Goal: Information Seeking & Learning: Find specific page/section

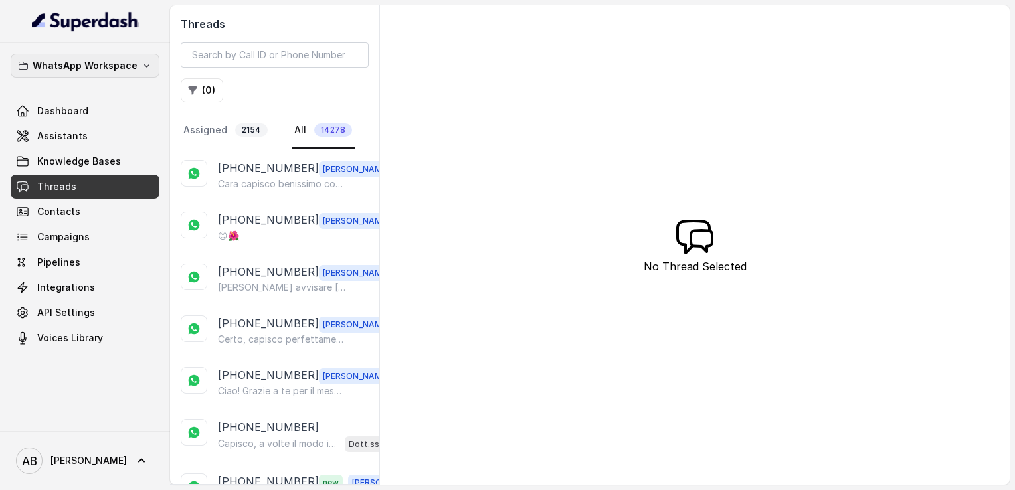
click at [103, 70] on p "WhatsApp Workspace" at bounding box center [85, 66] width 105 height 16
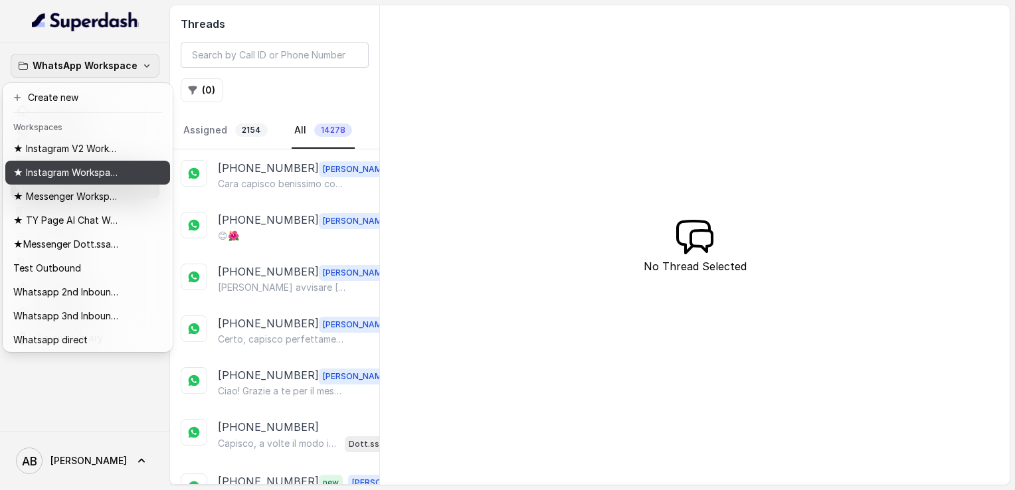
click at [97, 179] on p "★ Instagram Workspace" at bounding box center [66, 173] width 106 height 16
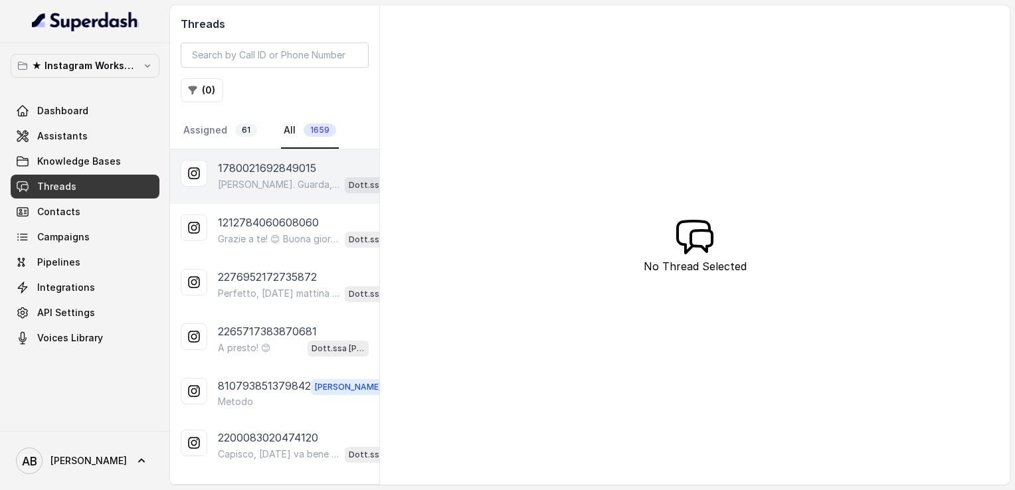
click at [246, 173] on p "1780021692849015" at bounding box center [267, 168] width 98 height 16
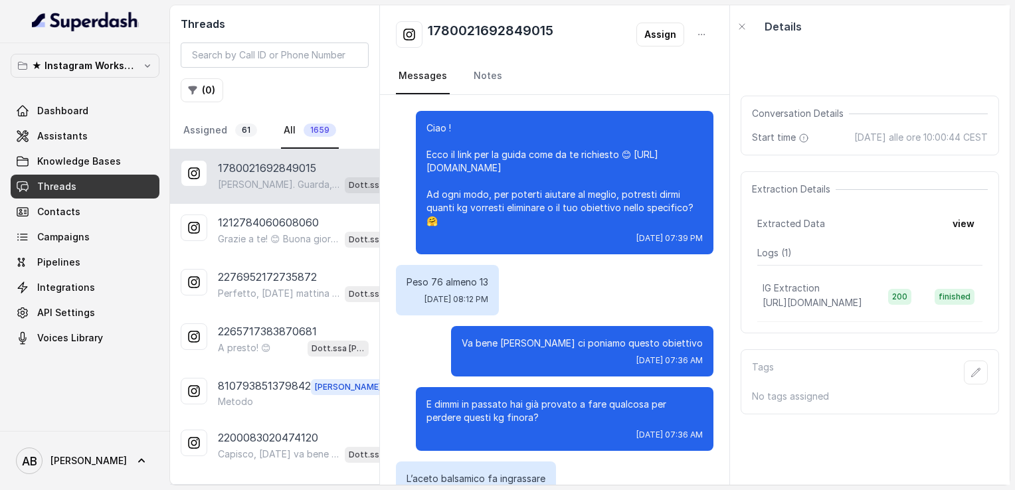
scroll to position [345, 0]
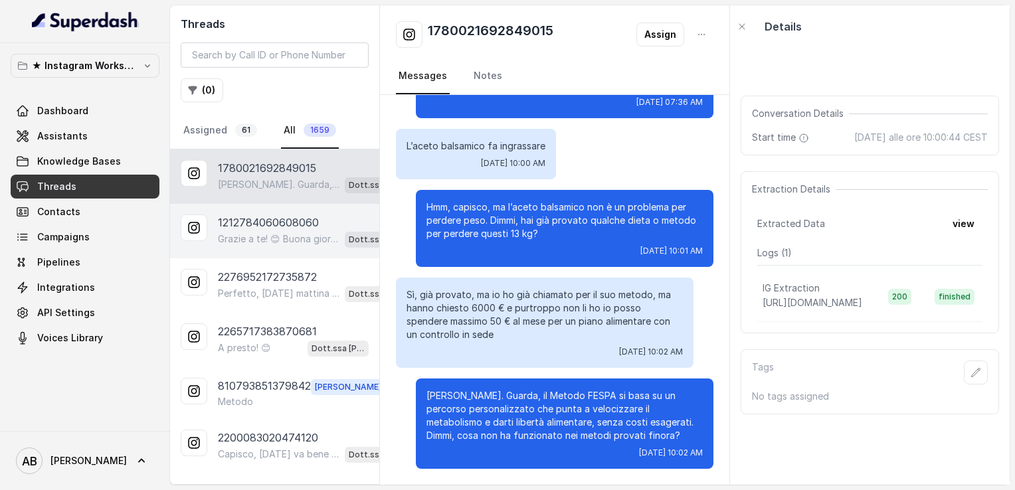
click at [271, 220] on p "1212784060608060" at bounding box center [268, 222] width 101 height 16
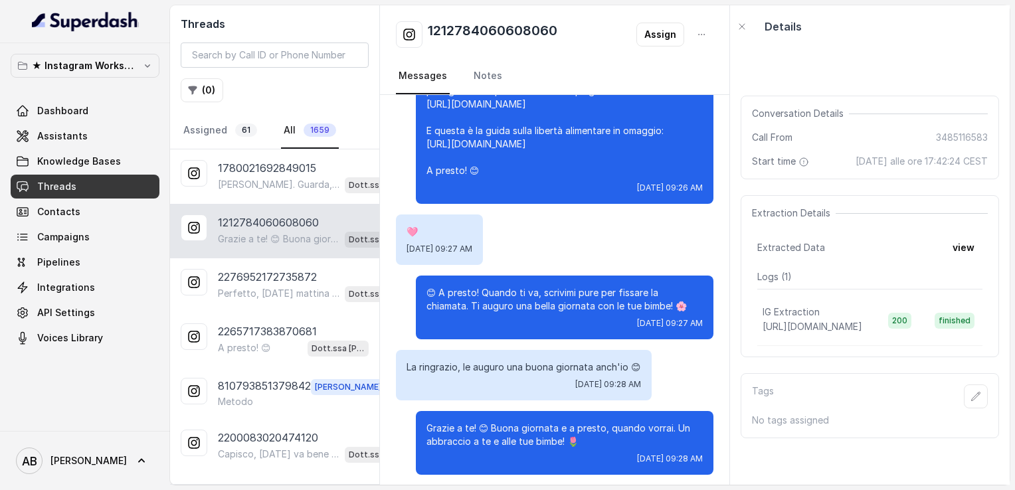
scroll to position [3102, 0]
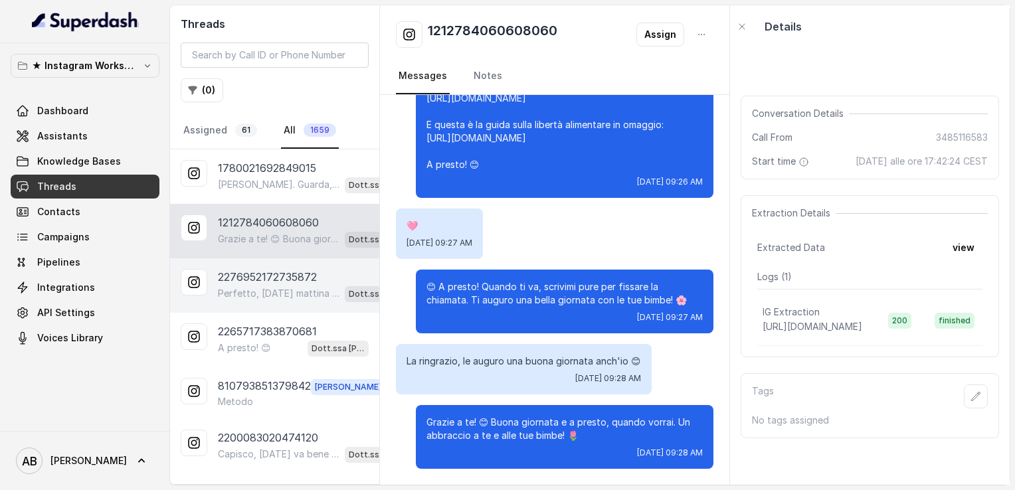
click at [274, 287] on p "Perfetto, [DATE] mattina va benissimo. A che ora esattamente ti farebbe comodo …" at bounding box center [279, 293] width 122 height 13
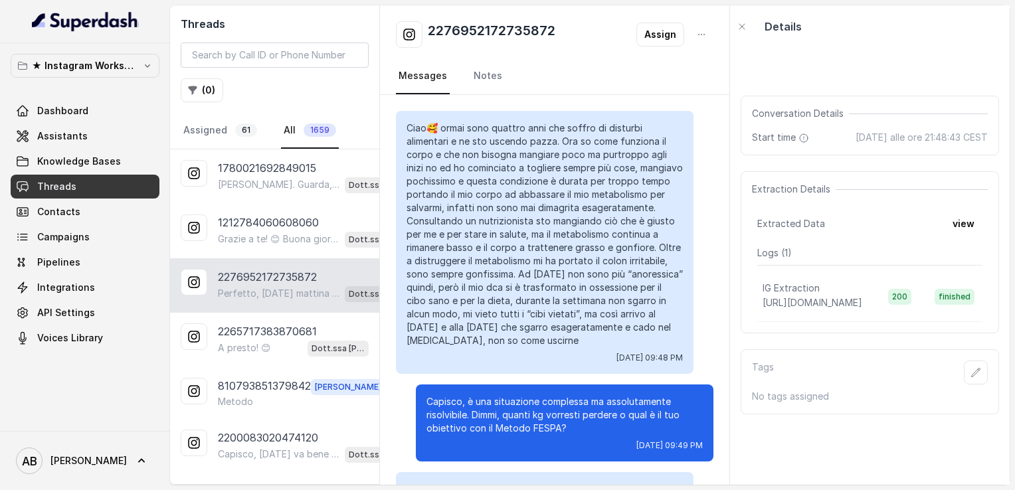
scroll to position [1283, 0]
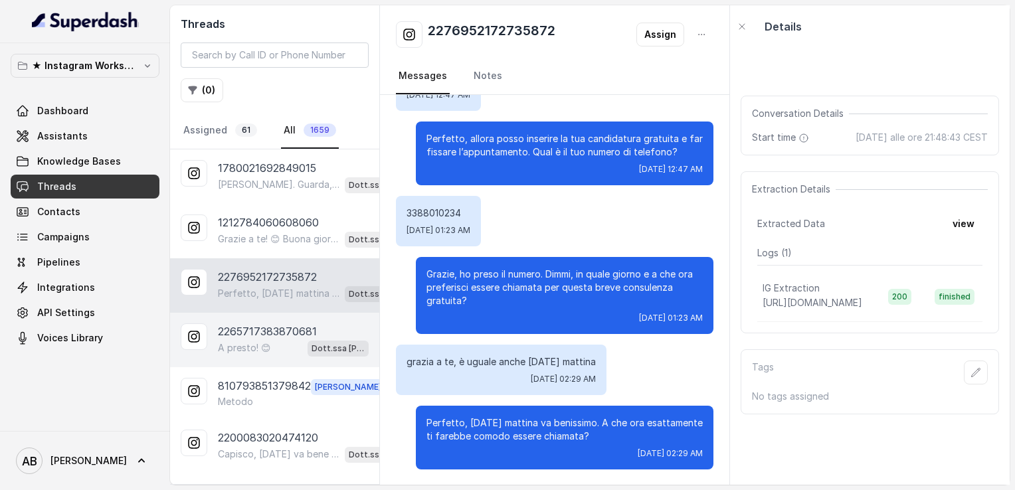
click at [254, 331] on p "2265717383870681" at bounding box center [267, 331] width 99 height 16
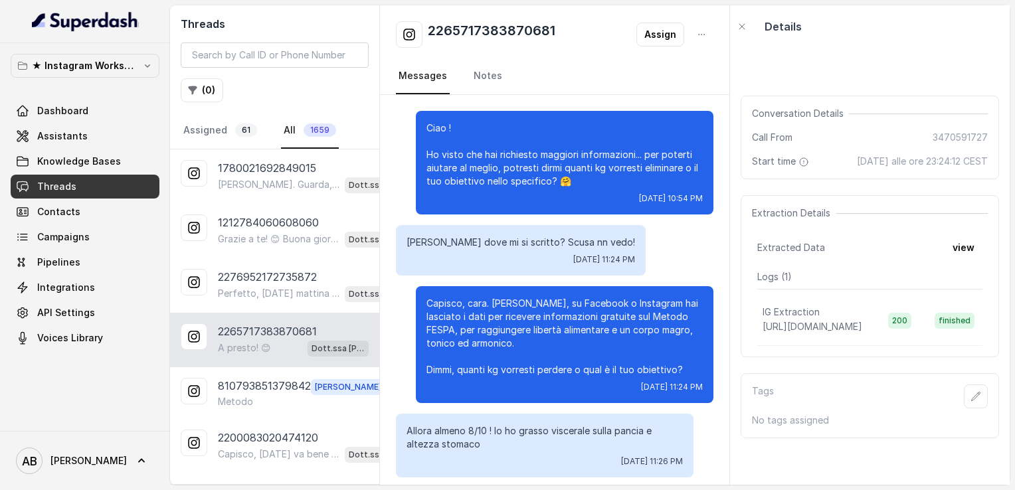
scroll to position [2141, 0]
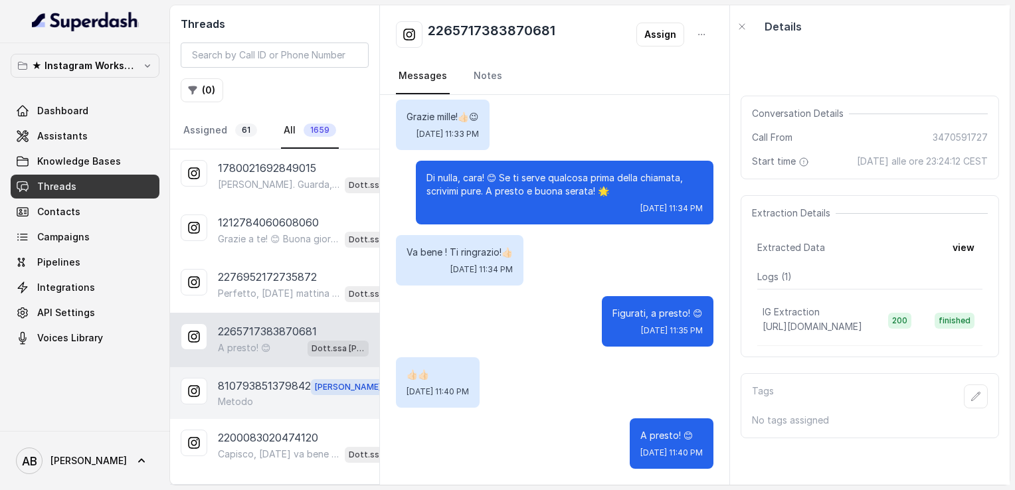
click at [239, 395] on p "Metodo" at bounding box center [235, 401] width 35 height 13
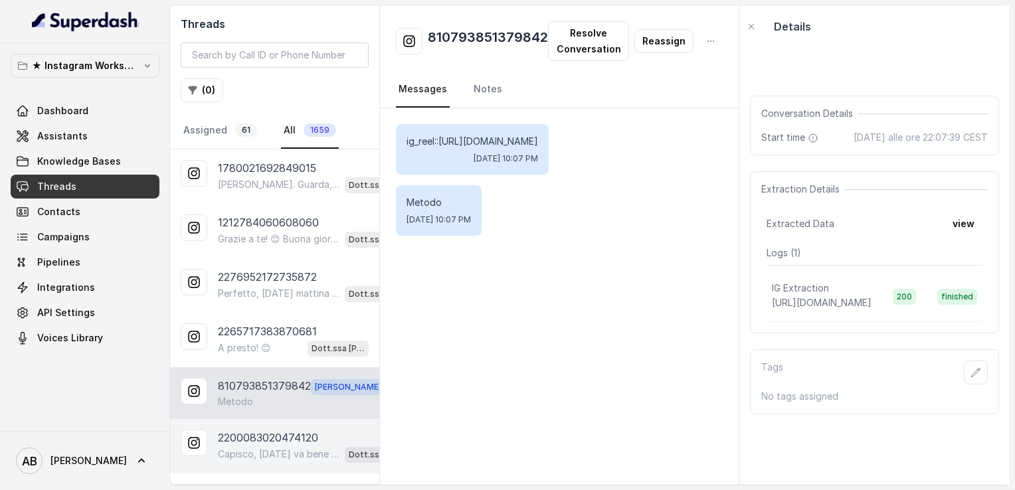
click at [270, 452] on p "Capisco, [DATE] va bene allora. Ricordati che la chiamata è gratuita e senza im…" at bounding box center [279, 454] width 122 height 13
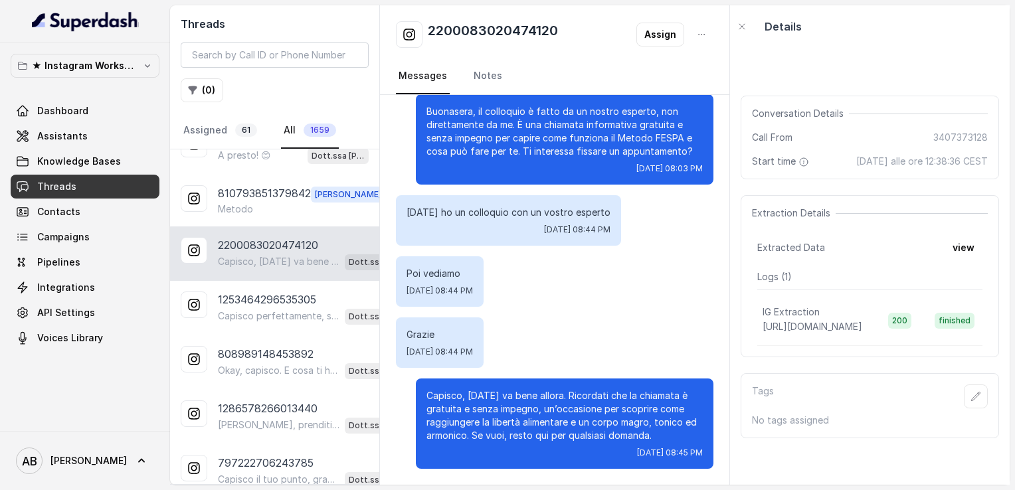
scroll to position [216, 0]
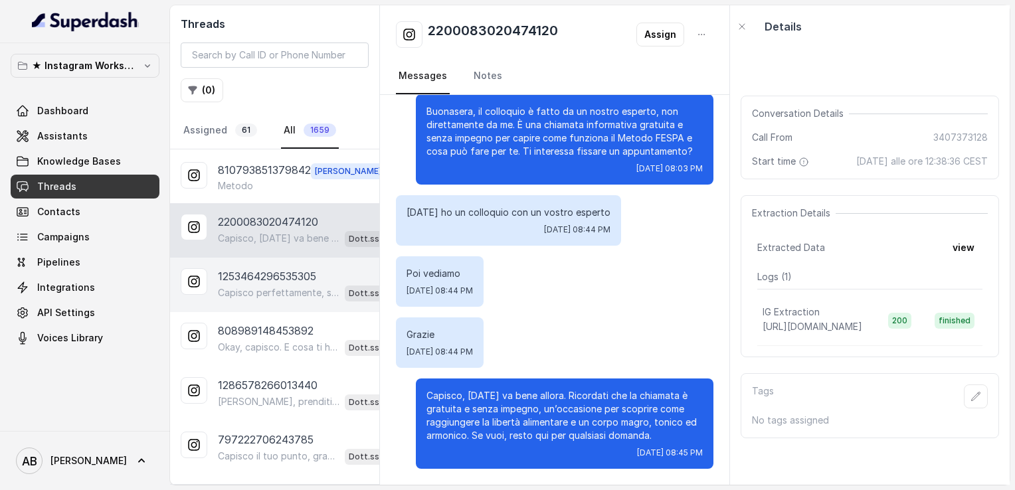
click at [290, 305] on div "1253464296535305 Capisco perfettamente, se cambi idea o vuoi informazioni in fu…" at bounding box center [274, 285] width 209 height 54
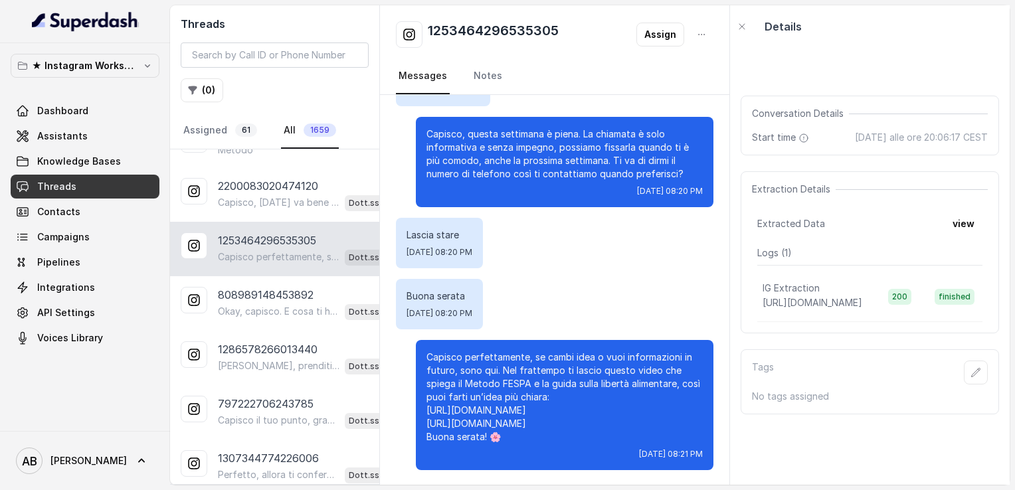
scroll to position [1368, 0]
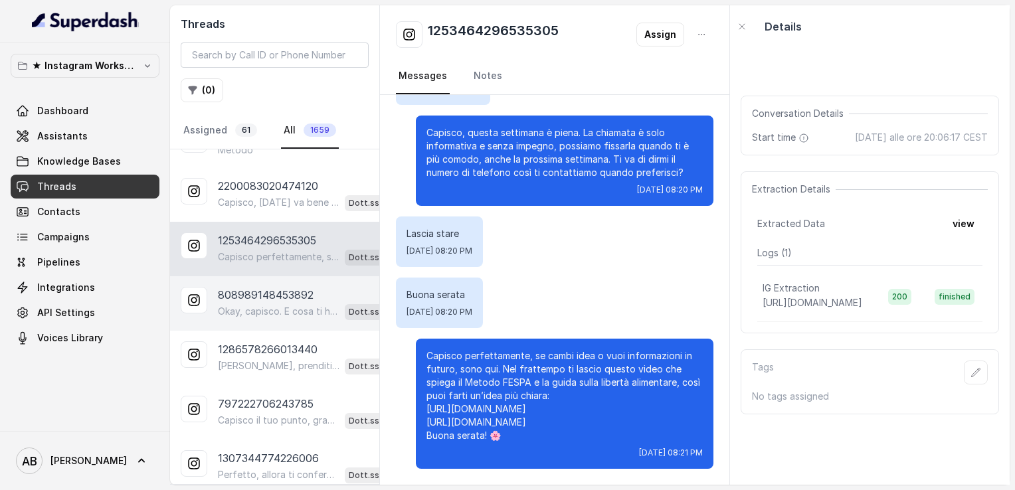
click at [286, 305] on p "Okay, capisco. E cosa ti ha spinto a richiedere informazioni sul Metodo FESPA? …" at bounding box center [279, 311] width 122 height 13
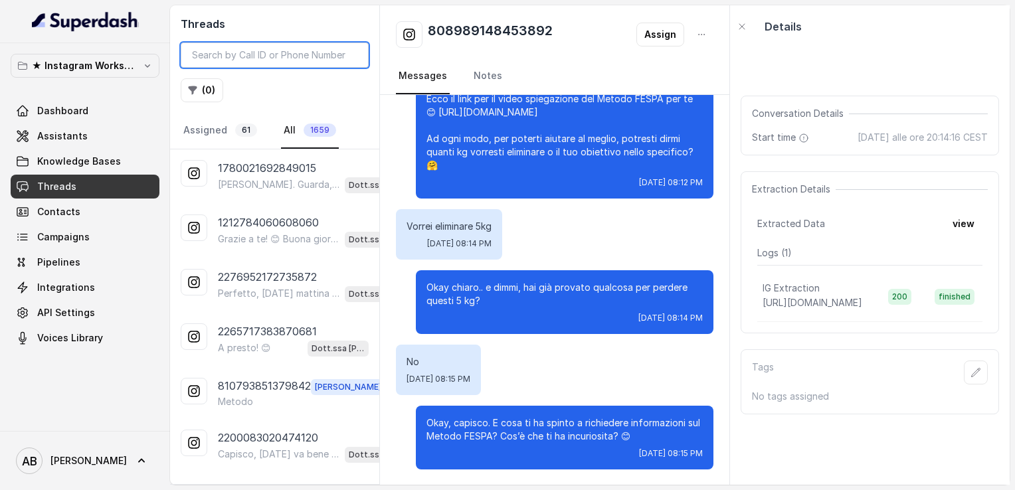
click at [266, 60] on input "search" at bounding box center [275, 54] width 188 height 25
paste input "3318020322"
type input "3318020322"
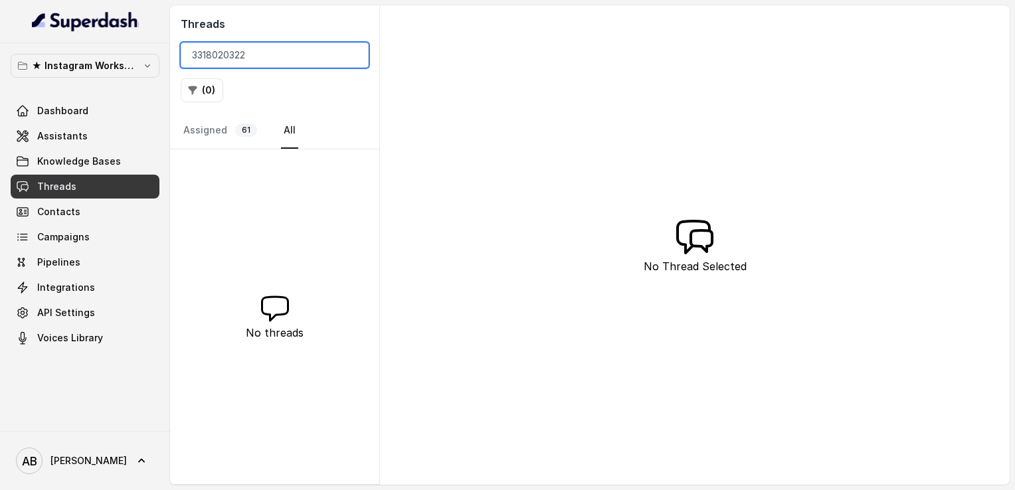
click at [354, 60] on input "3318020322" at bounding box center [275, 54] width 188 height 25
click at [353, 56] on input "3318020322" at bounding box center [275, 54] width 188 height 25
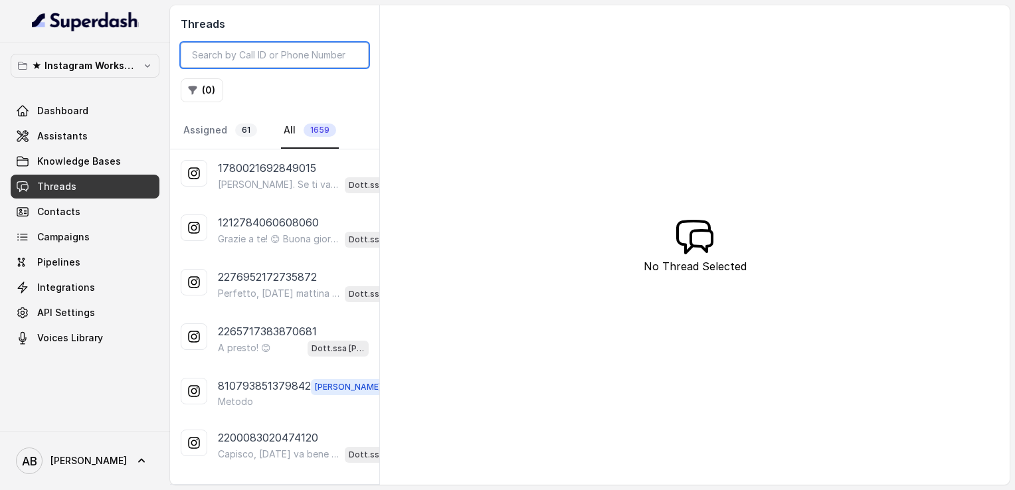
click at [329, 53] on input "search" at bounding box center [275, 54] width 188 height 25
type input "3318020322"
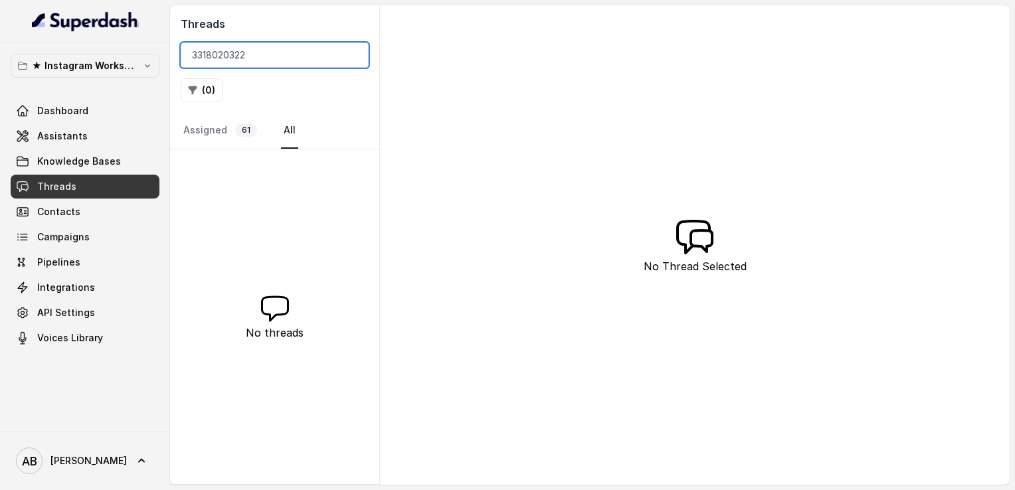
click at [350, 57] on input "3318020322" at bounding box center [275, 54] width 188 height 25
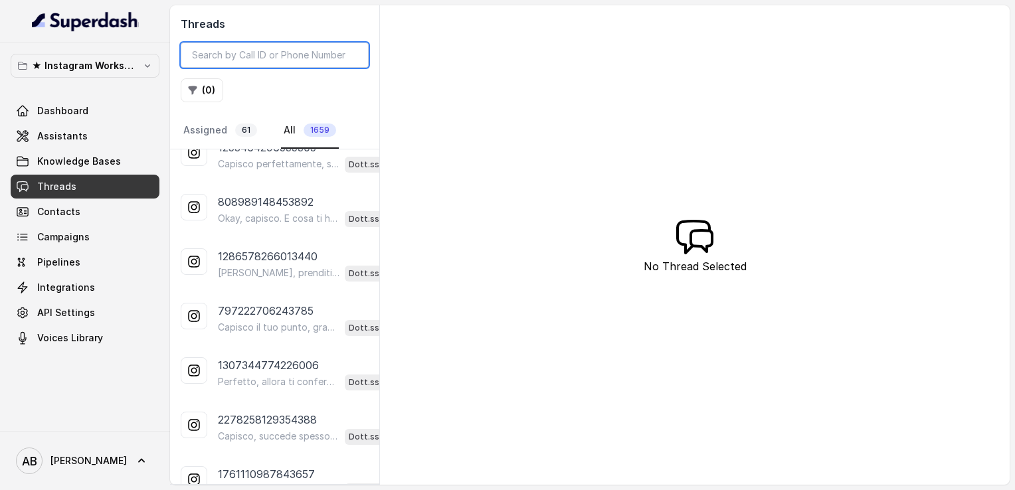
scroll to position [468, 0]
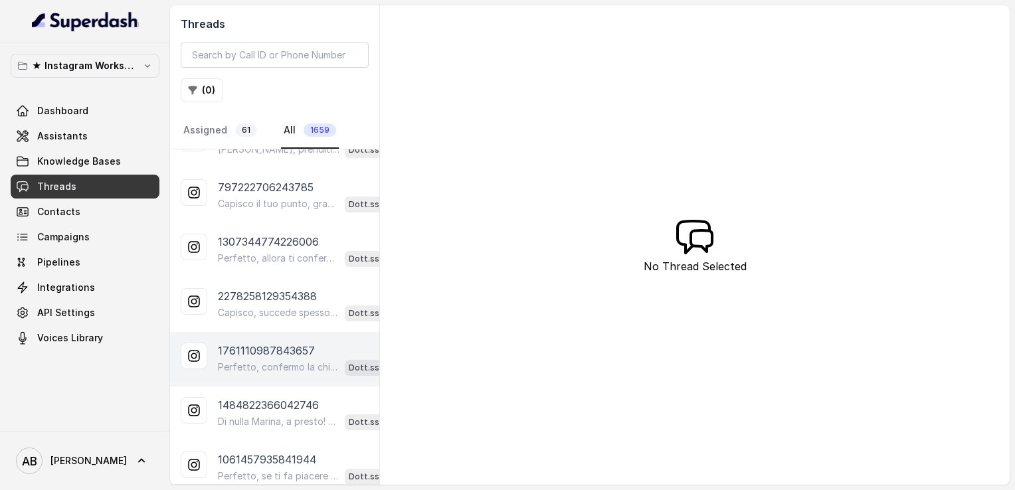
click at [273, 362] on p "Perfetto, confermo la chiamata per lunedì alle 15:00! Un nostro segretario ti c…" at bounding box center [279, 367] width 122 height 13
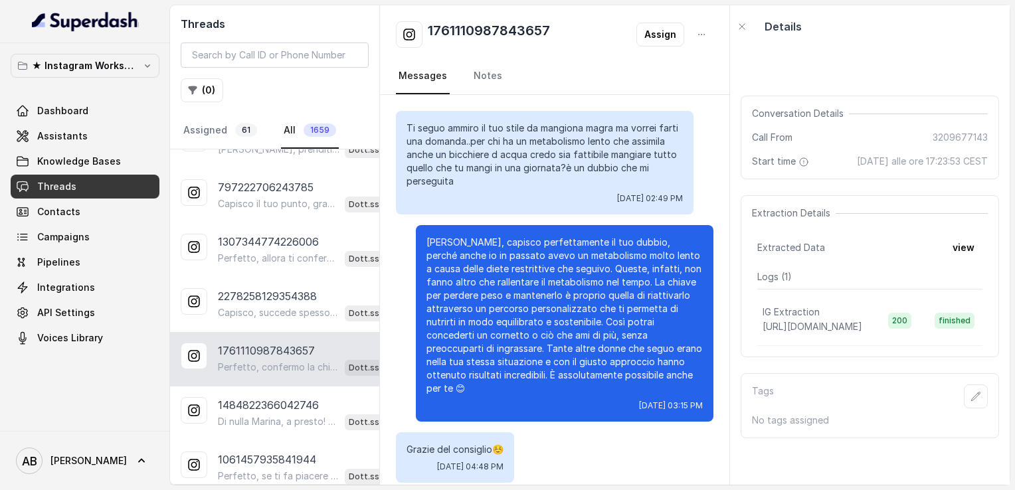
scroll to position [1485, 0]
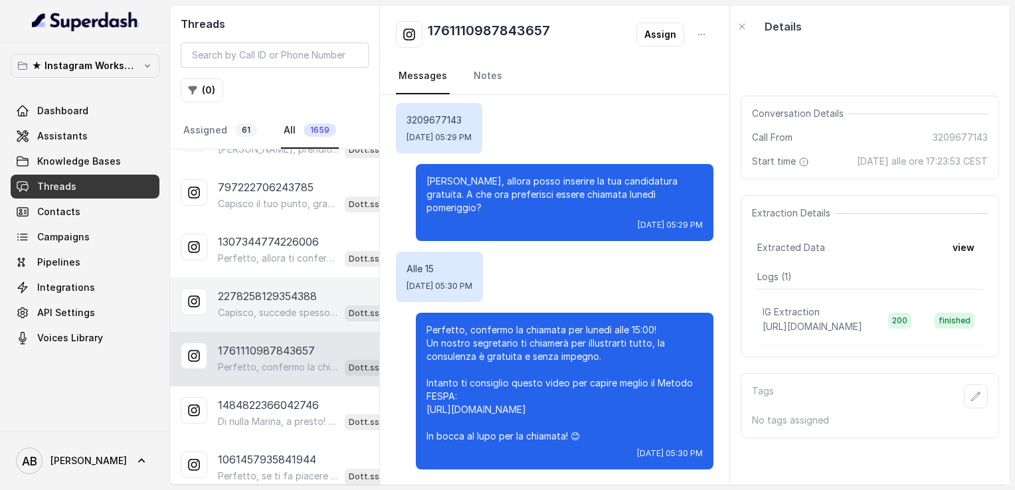
click at [260, 307] on p "Capisco, succede spesso con i metodi che non tengono conto della sostenibilità …" at bounding box center [279, 312] width 122 height 13
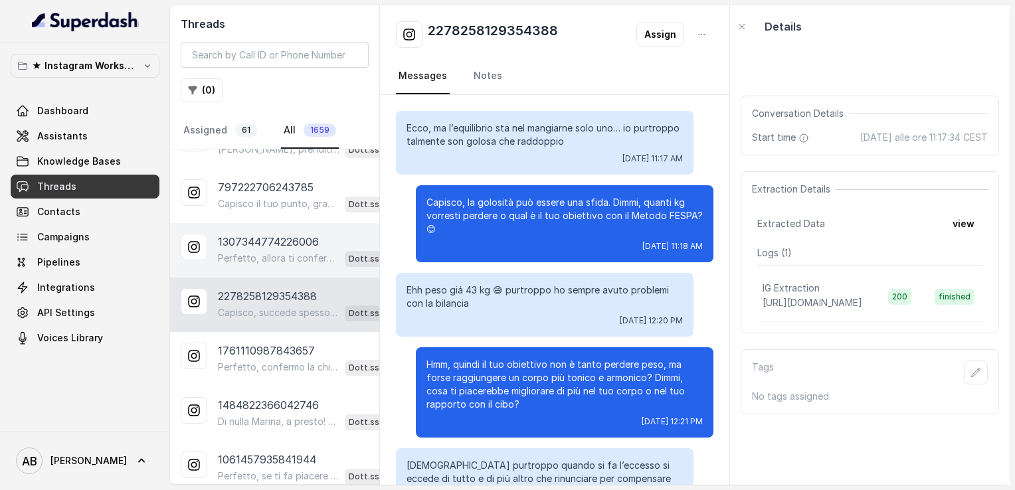
scroll to position [587, 0]
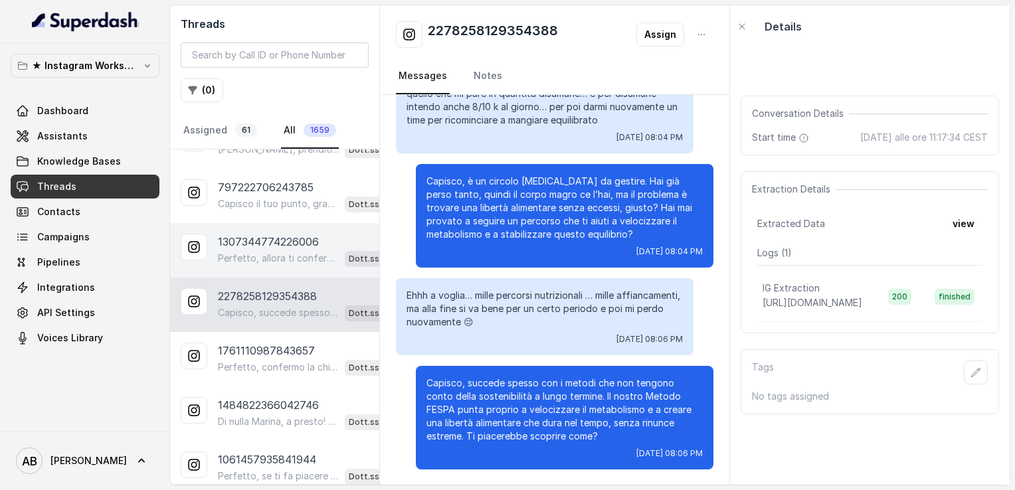
click at [258, 257] on p "Perfetto, allora ti confermo la chiamata per lunedì alle 18:00. Un nostro segre…" at bounding box center [279, 258] width 122 height 13
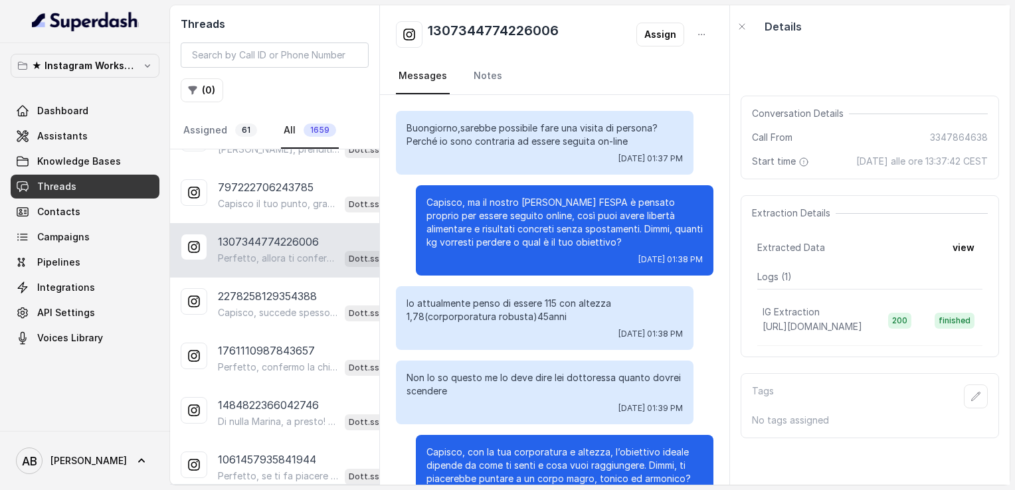
scroll to position [3328, 0]
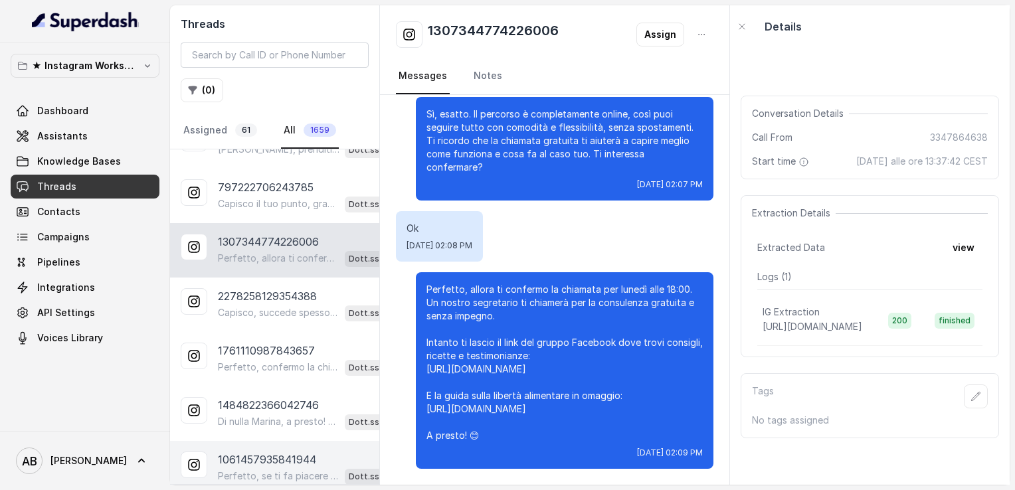
click at [268, 467] on div "Perfetto, se ti fa piacere possiamo fare una breve chiamata informativa di 5 mi…" at bounding box center [312, 475] width 188 height 17
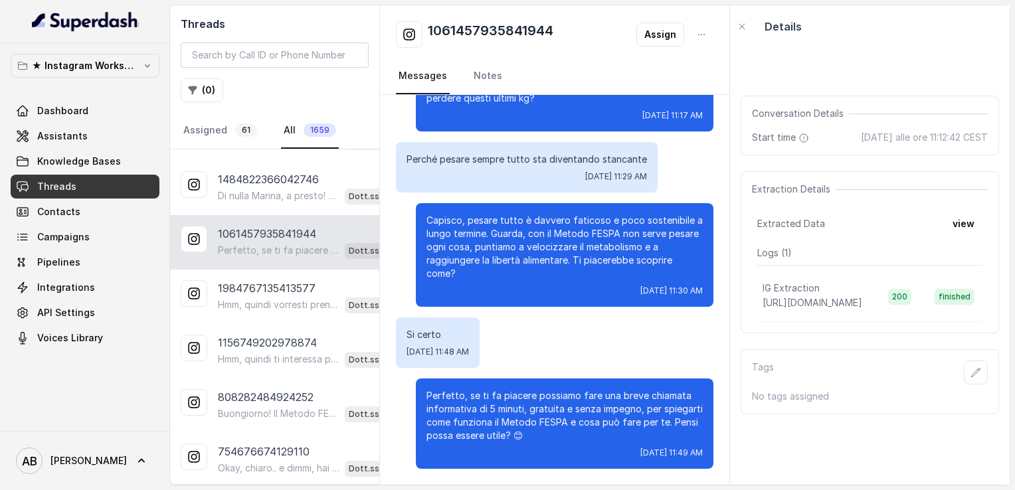
scroll to position [704, 0]
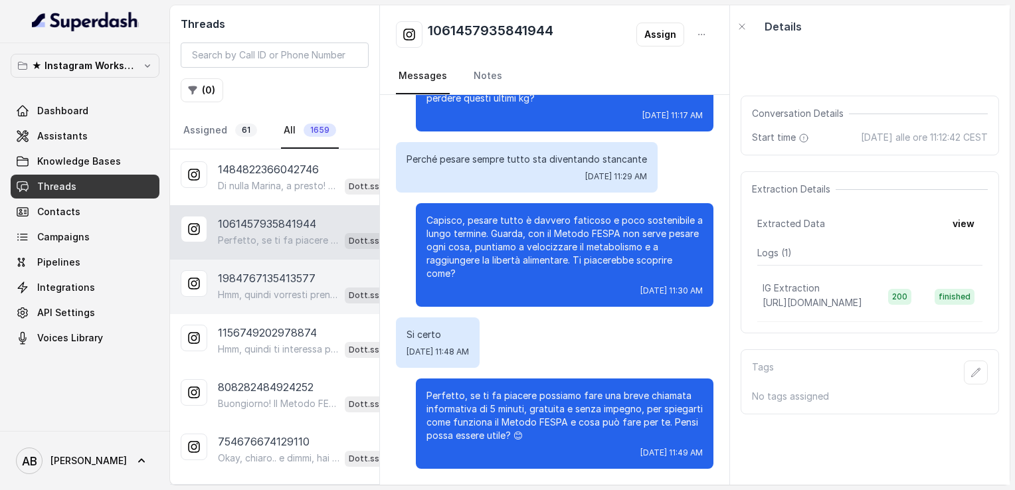
click at [317, 270] on div "1984767135413577" at bounding box center [312, 278] width 188 height 16
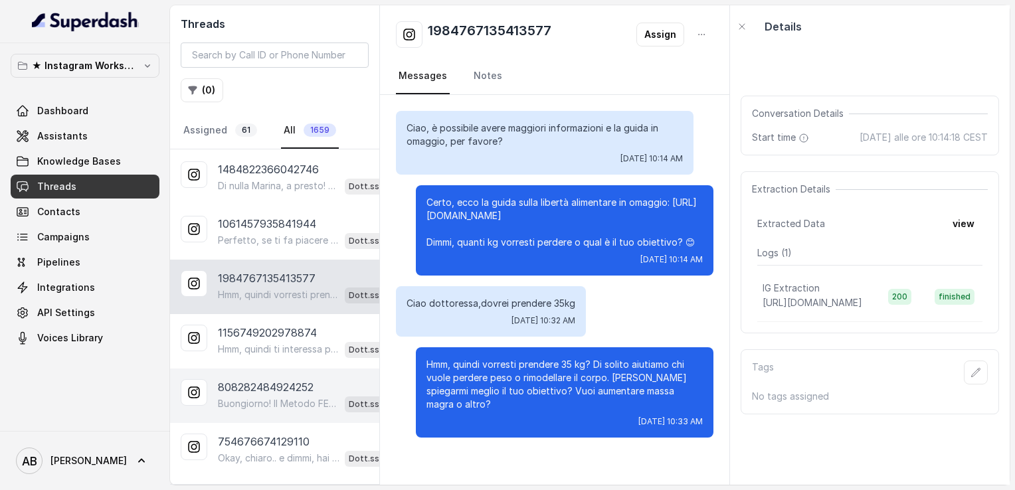
click at [270, 402] on div "808282484924252 Buongiorno! Il Metodo FESPA è un percorso online, quindi puoi s…" at bounding box center [274, 396] width 209 height 54
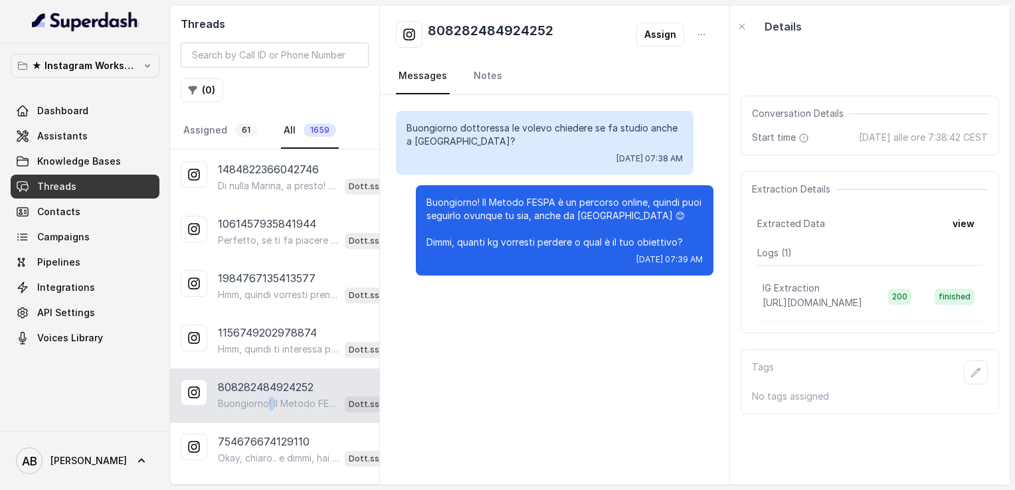
click at [270, 402] on div "808282484924252 Buongiorno! Il Metodo FESPA è un percorso online, quindi puoi s…" at bounding box center [274, 396] width 209 height 54
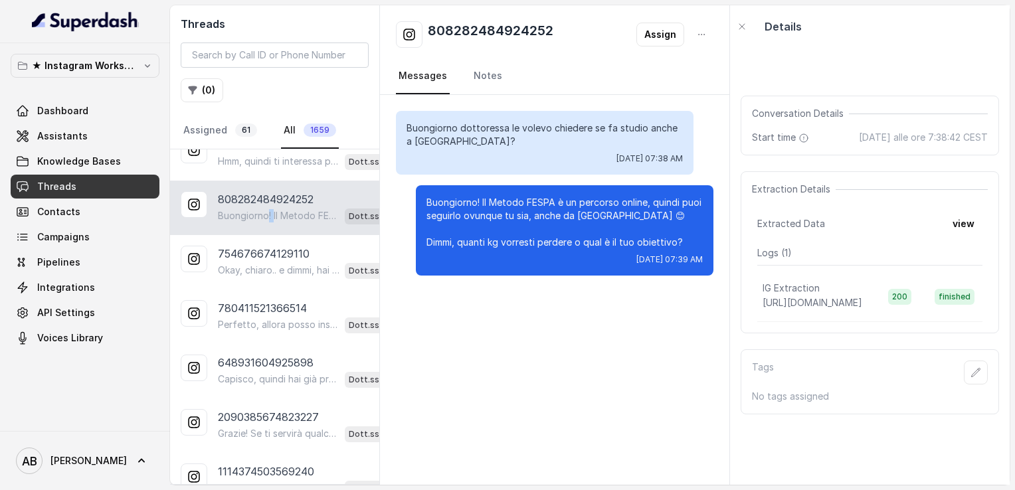
scroll to position [896, 0]
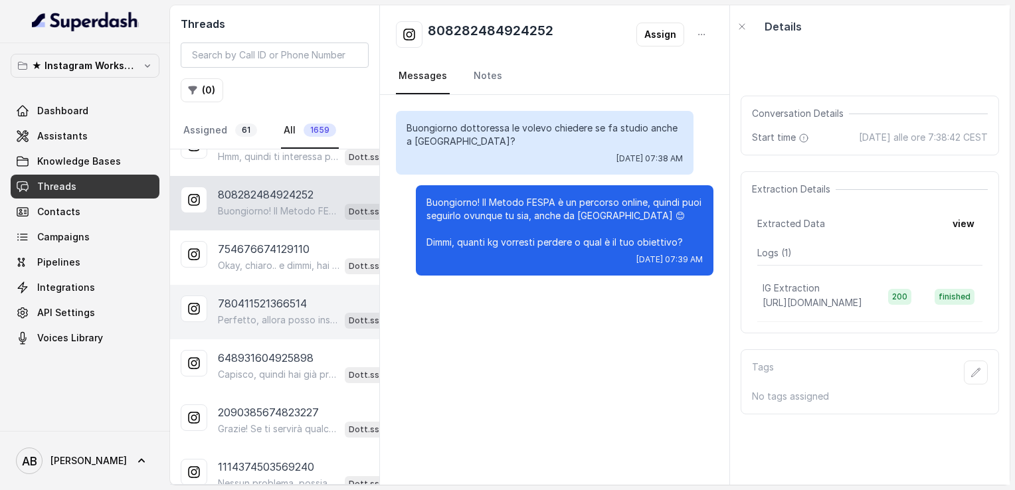
click at [280, 285] on div "780411521366514 Perfetto, allora posso inserire la tua candidatura gratuita e f…" at bounding box center [274, 312] width 209 height 54
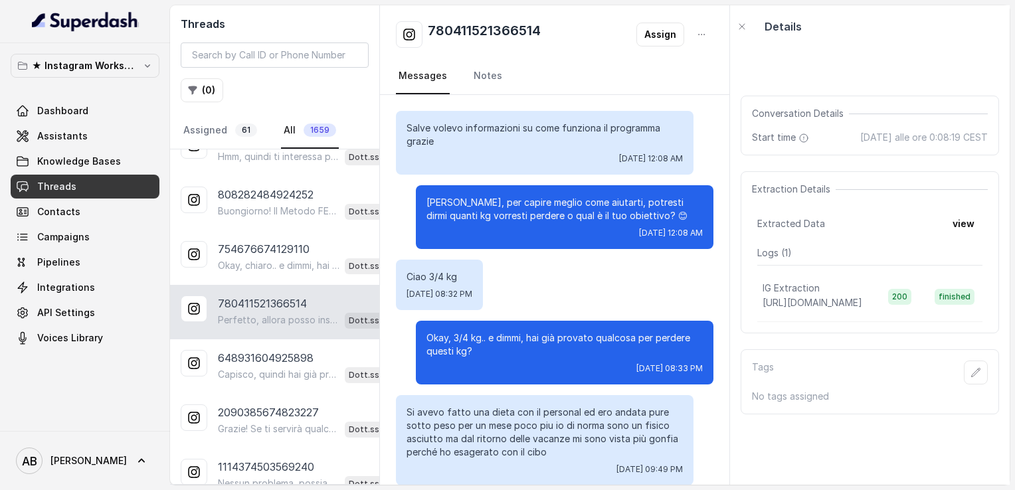
scroll to position [725, 0]
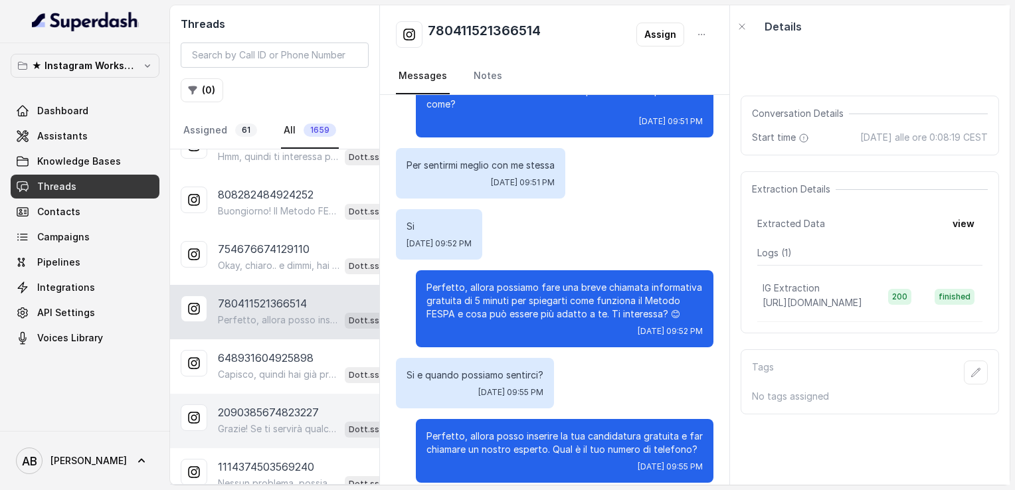
click at [264, 404] on p "2090385674823227" at bounding box center [268, 412] width 101 height 16
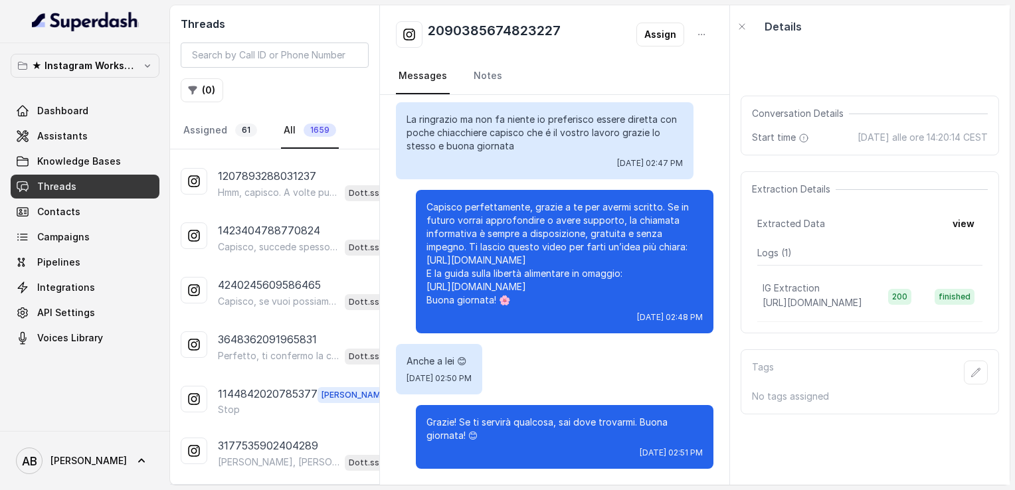
scroll to position [2391, 0]
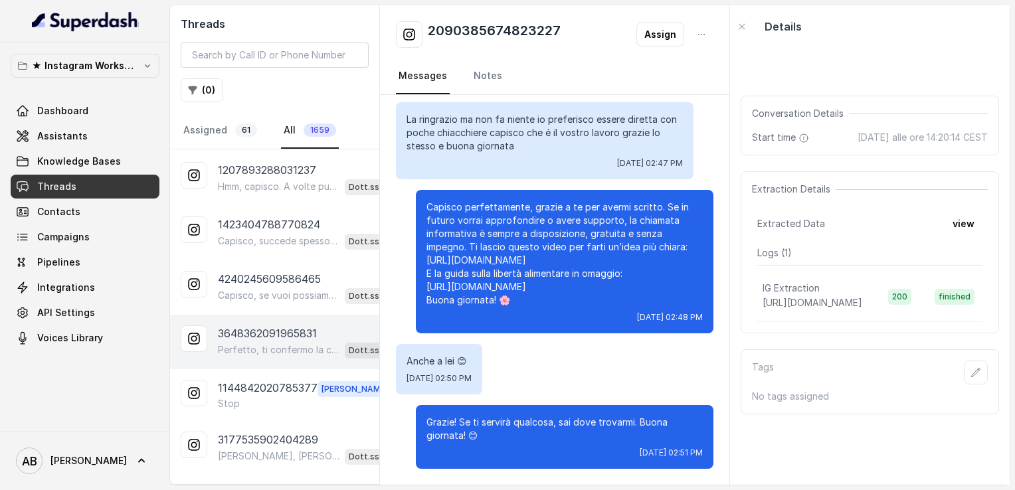
click at [276, 325] on p "3648362091965831" at bounding box center [267, 333] width 99 height 16
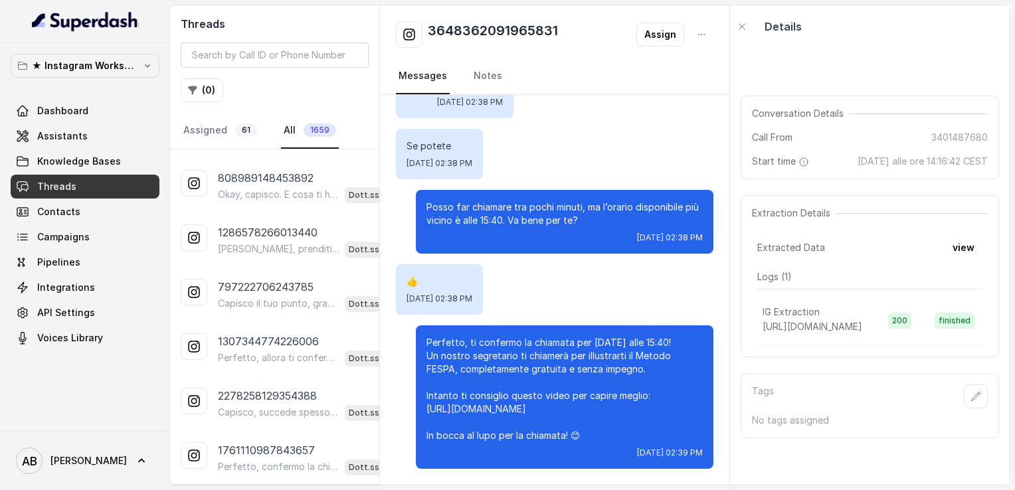
scroll to position [373, 0]
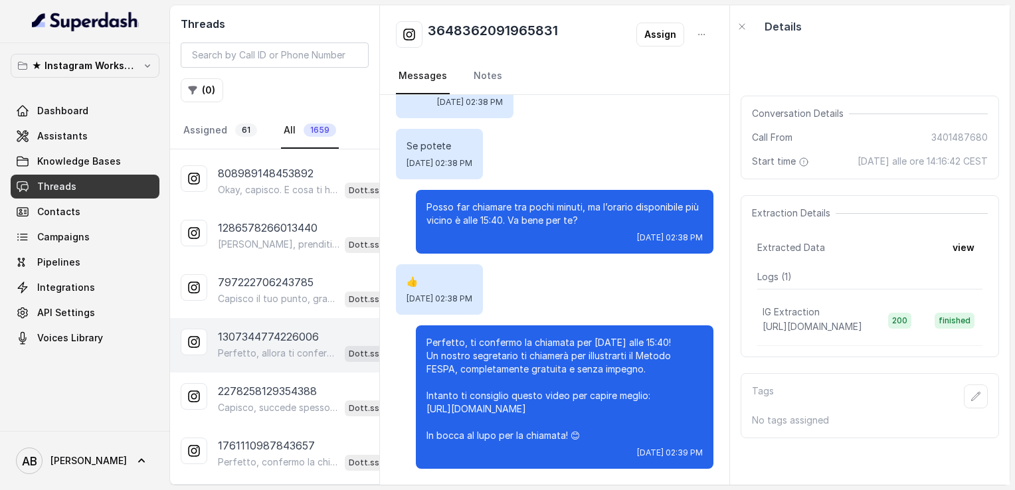
click at [271, 345] on div "Perfetto, allora ti confermo la chiamata per lunedì alle 18:00. Un nostro segre…" at bounding box center [312, 353] width 188 height 17
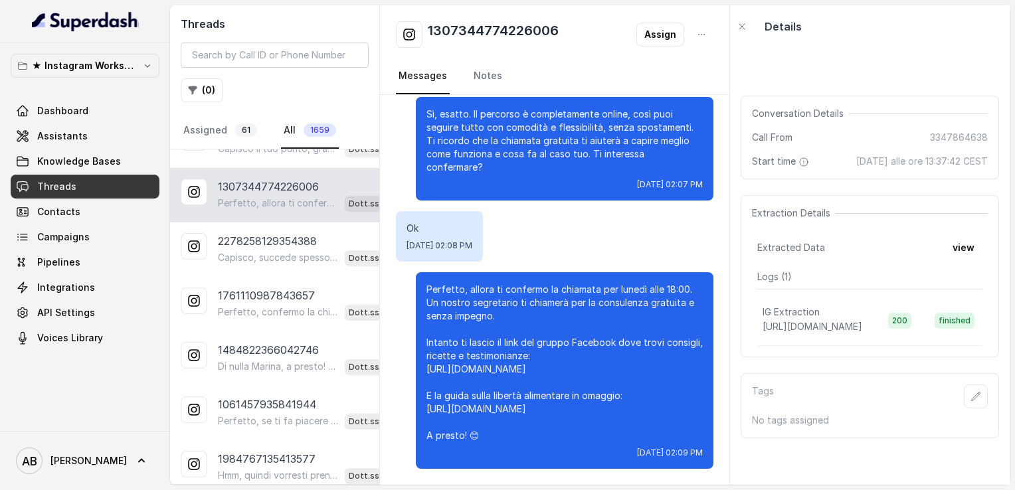
scroll to position [533, 0]
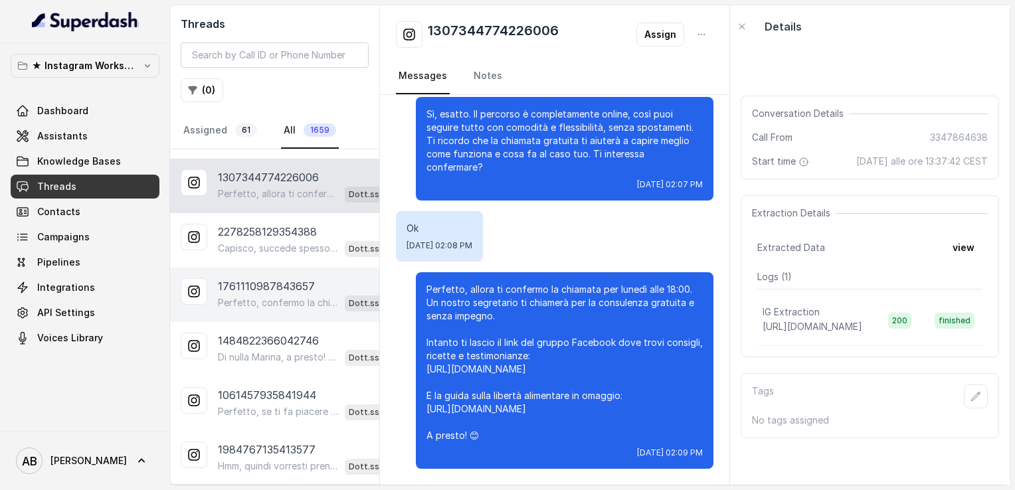
click at [264, 294] on div "Perfetto, confermo la chiamata per lunedì alle 15:00! Un nostro segretario ti c…" at bounding box center [312, 302] width 188 height 17
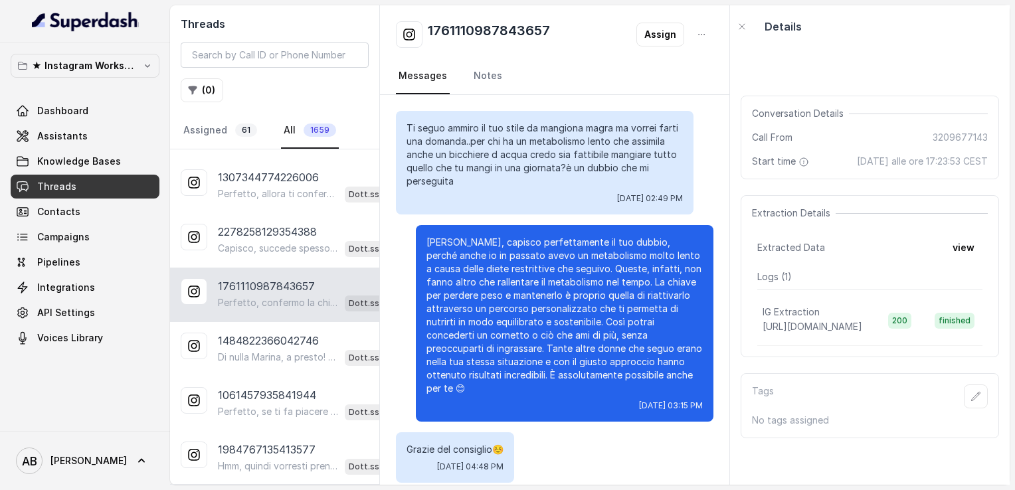
scroll to position [1485, 0]
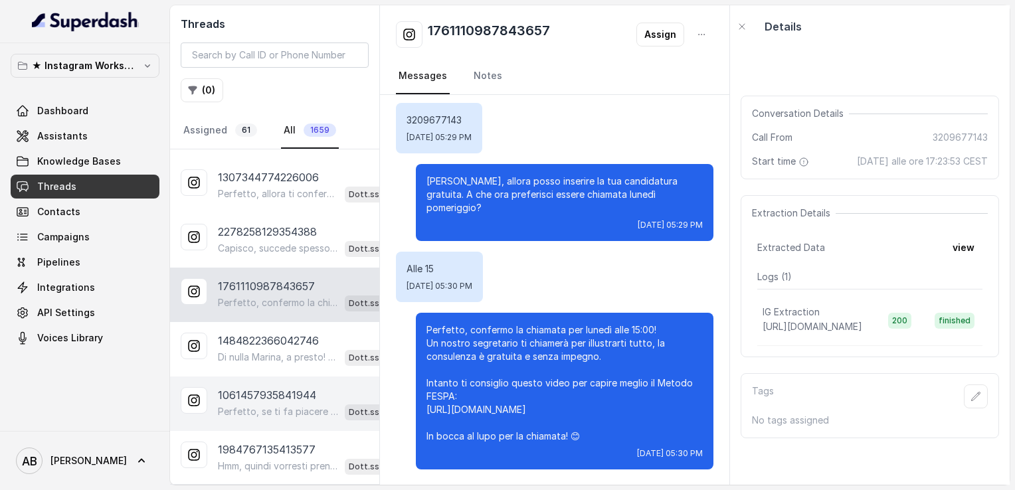
click at [258, 387] on p "1061457935841944" at bounding box center [267, 395] width 98 height 16
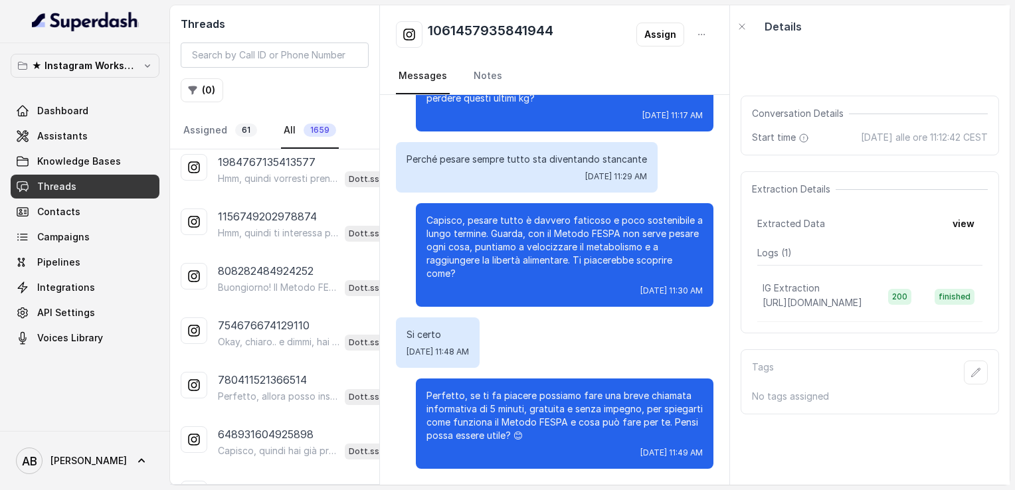
scroll to position [825, 0]
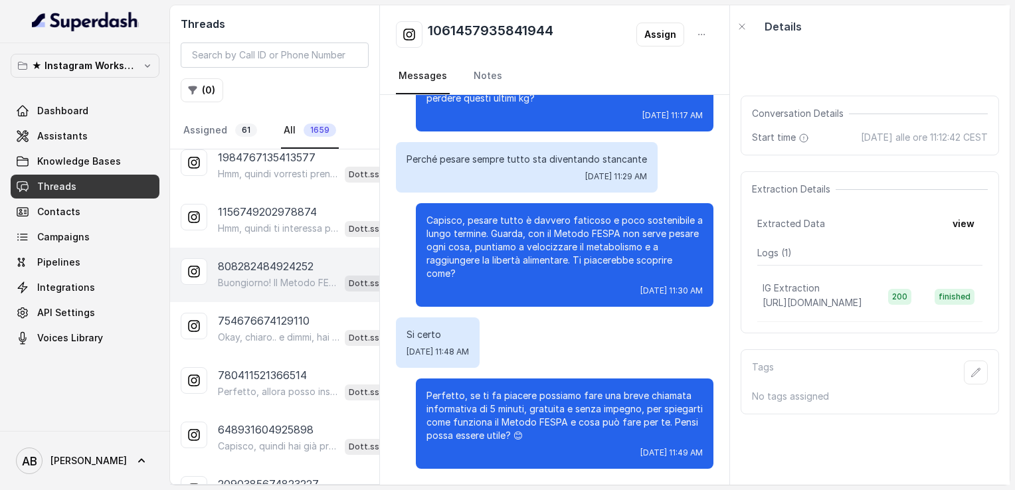
click at [252, 280] on div "Buongiorno! Il Metodo FESPA è un percorso online, quindi puoi seguirlo ovunque …" at bounding box center [312, 282] width 188 height 17
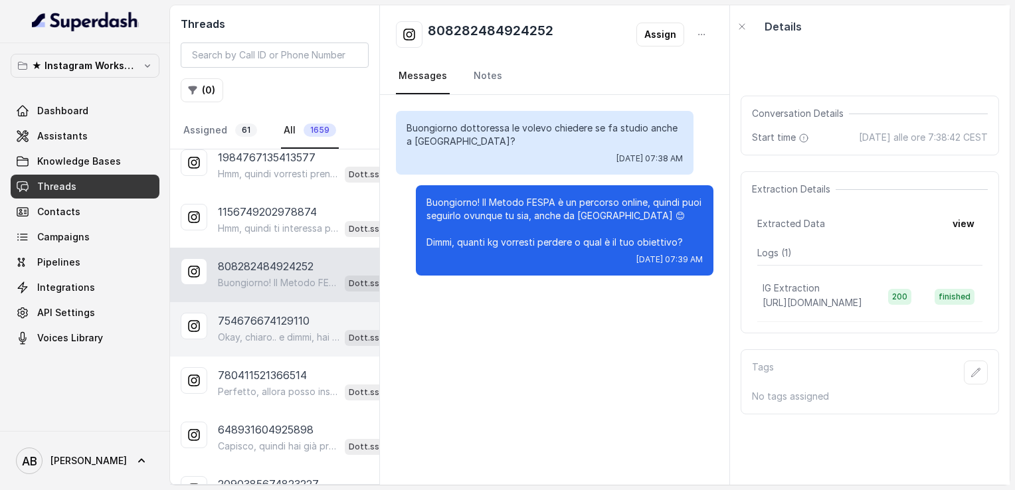
click at [260, 316] on p "754676674129110" at bounding box center [264, 321] width 92 height 16
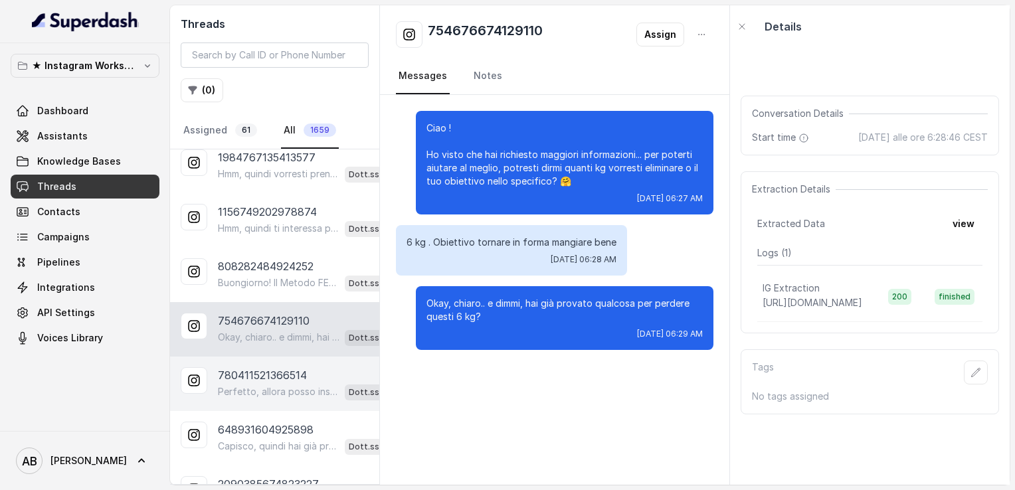
click at [266, 385] on p "Perfetto, allora posso inserire la tua candidatura gratuita e far chiamare un n…" at bounding box center [279, 391] width 122 height 13
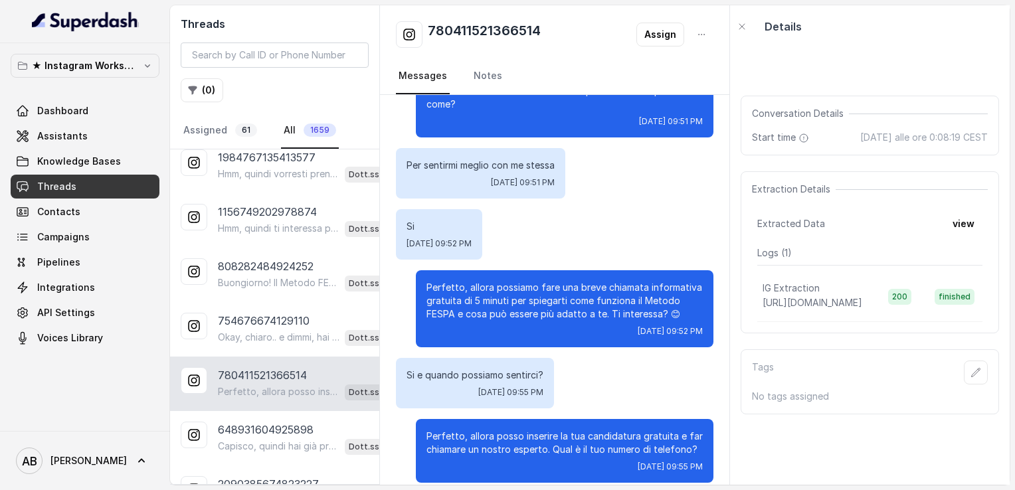
scroll to position [813, 0]
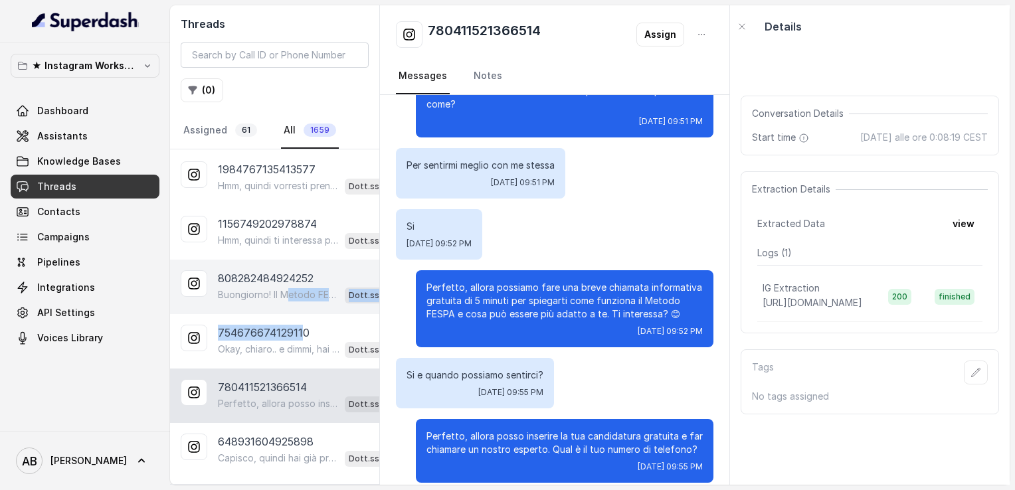
drag, startPoint x: 300, startPoint y: 319, endPoint x: 290, endPoint y: 280, distance: 40.6
click at [290, 288] on p "Buongiorno! Il Metodo FESPA è un percorso online, quindi puoi seguirlo ovunque …" at bounding box center [279, 294] width 122 height 13
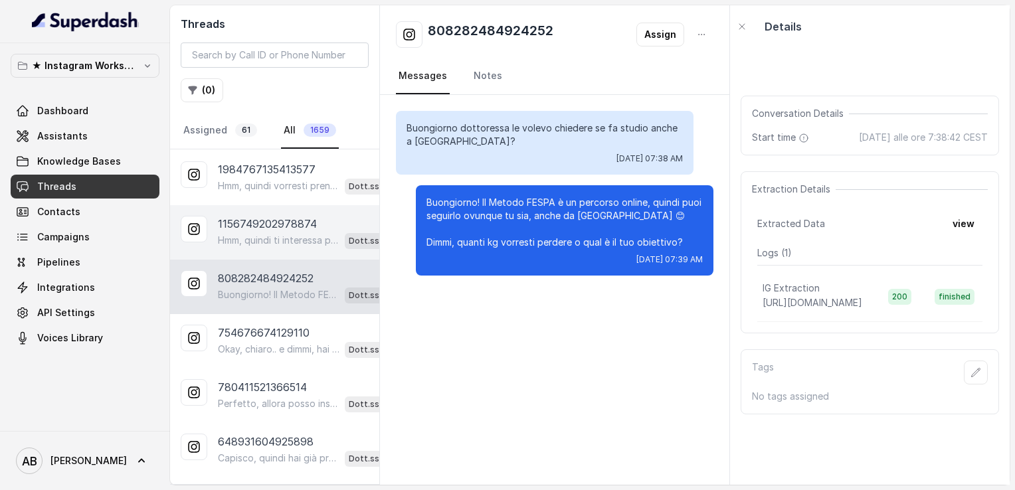
click at [274, 234] on p "Hmm, quindi ti interessa proprio un metodo che ti segua in modo professionale e…" at bounding box center [279, 240] width 122 height 13
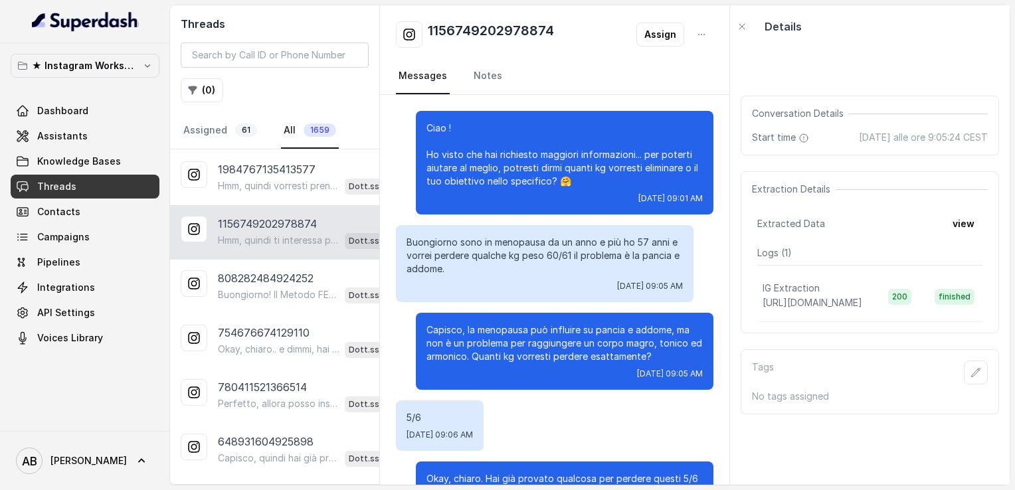
scroll to position [406, 0]
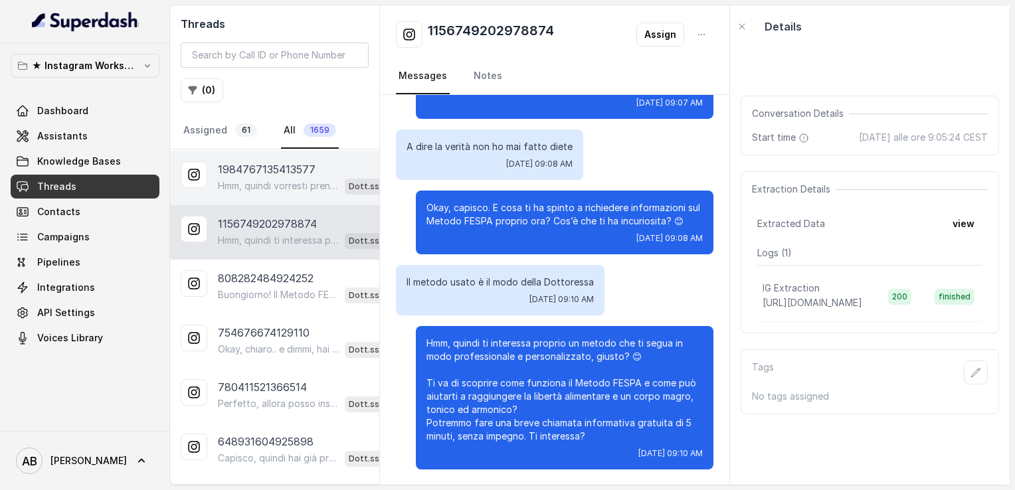
click at [266, 194] on div "1984767135413577 Hmm, quindi vorresti prendere 35 kg? Di solito aiutiamo chi vu…" at bounding box center [274, 178] width 209 height 54
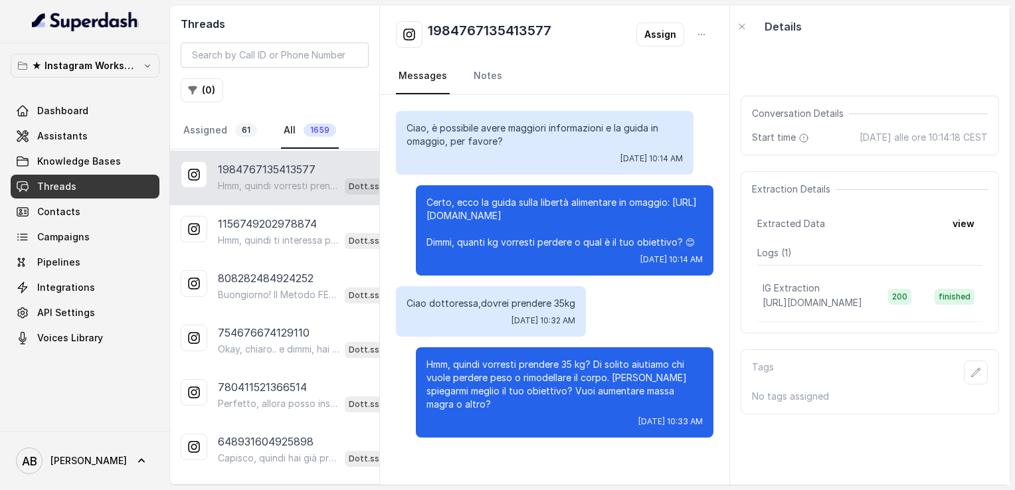
scroll to position [668, 0]
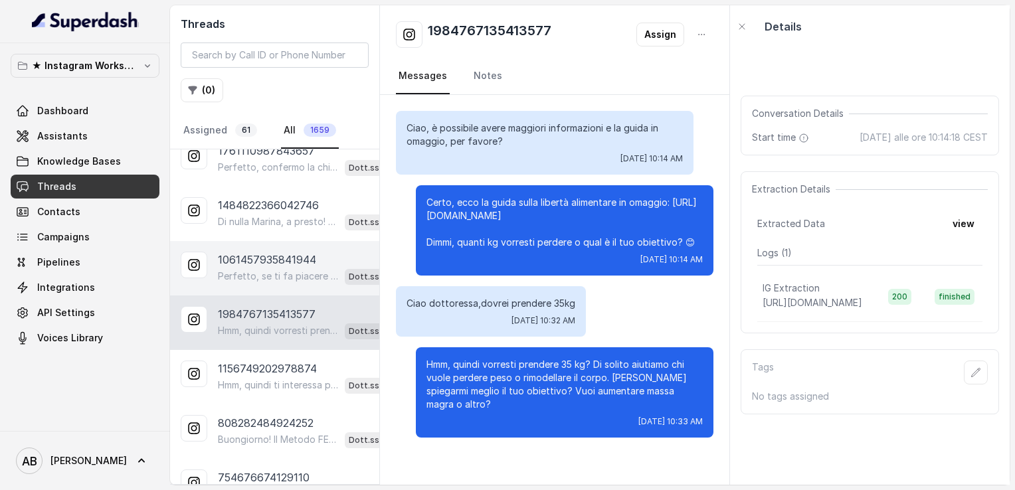
click at [286, 252] on p "1061457935841944" at bounding box center [267, 260] width 98 height 16
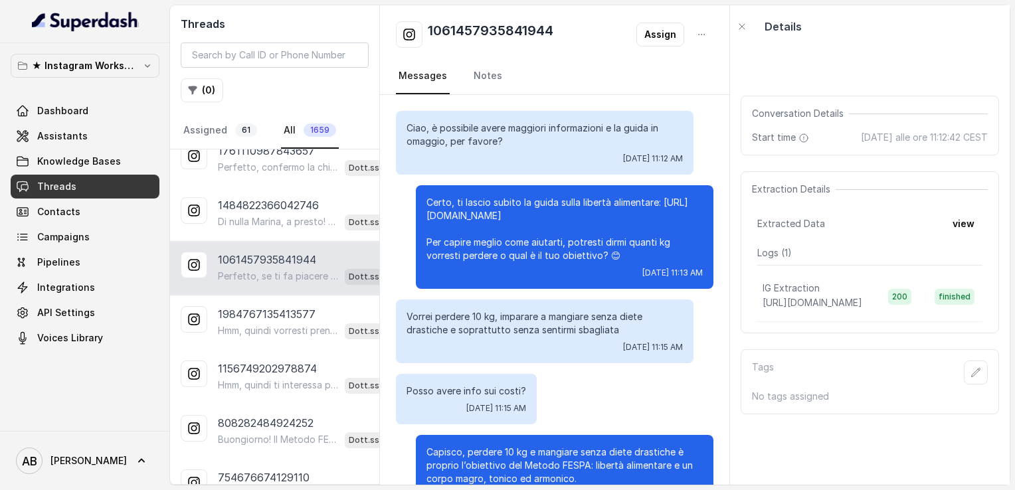
scroll to position [595, 0]
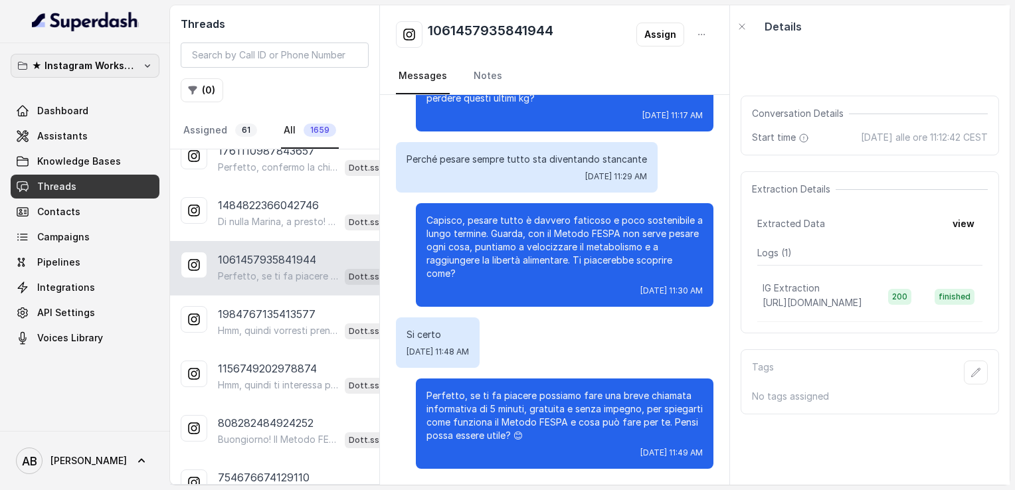
click at [150, 76] on button "★ Instagram Workspace" at bounding box center [85, 66] width 149 height 24
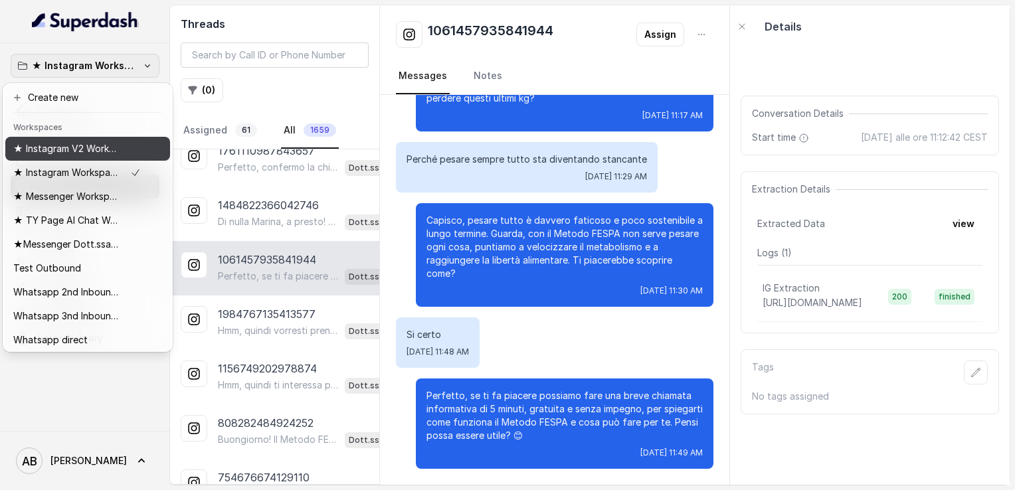
click at [104, 144] on p "★ Instagram V2 Workspace" at bounding box center [66, 149] width 106 height 16
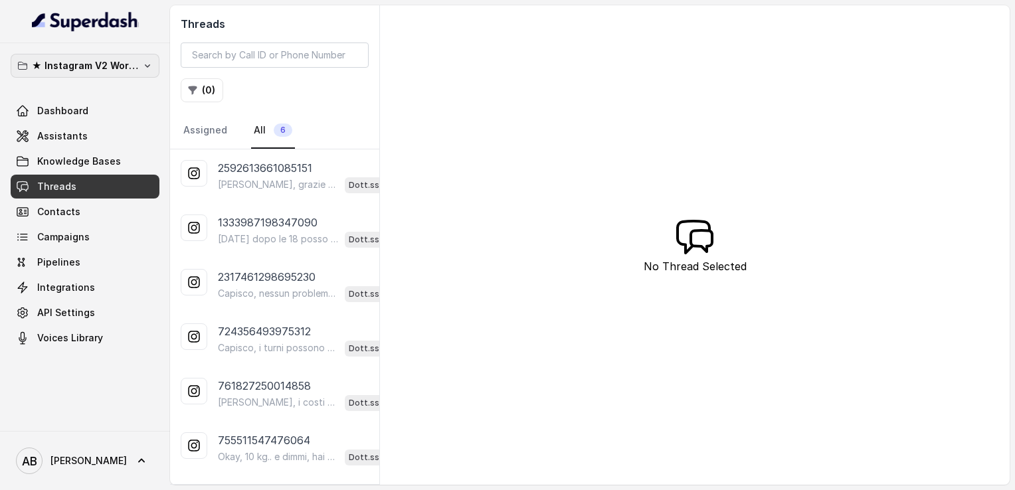
click at [100, 60] on p "★ Instagram V2 Workspace" at bounding box center [85, 66] width 106 height 16
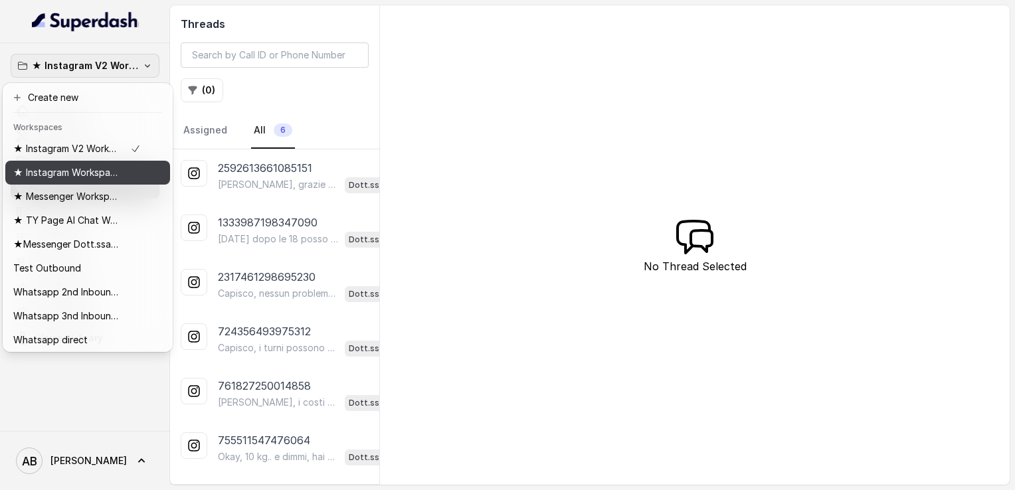
click at [77, 171] on p "★ Instagram Workspace" at bounding box center [66, 173] width 106 height 16
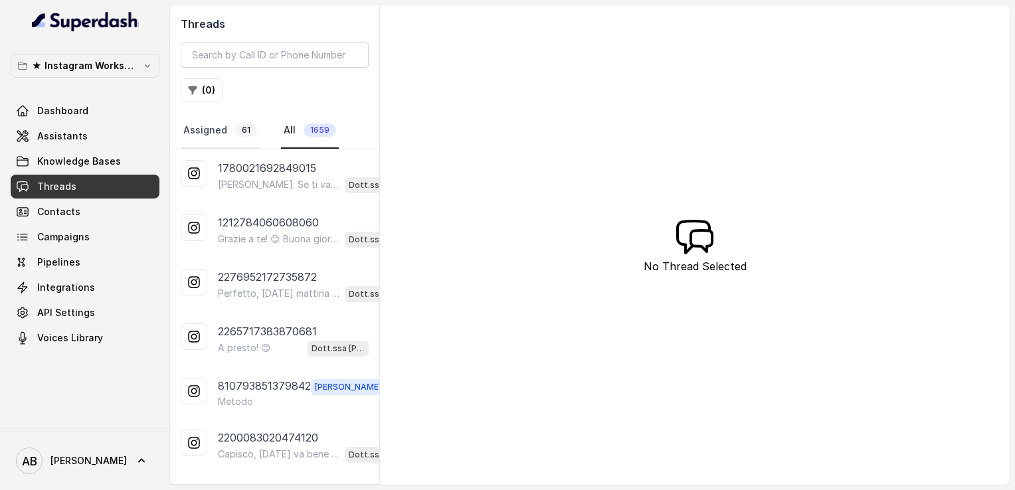
click at [218, 131] on link "Assigned 61" at bounding box center [220, 131] width 79 height 36
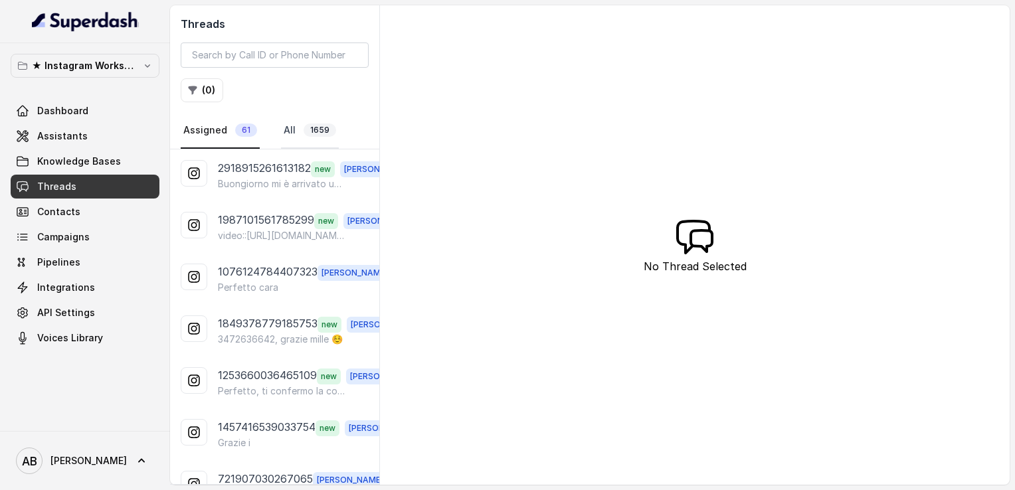
click at [312, 137] on link "All 1659" at bounding box center [310, 131] width 58 height 36
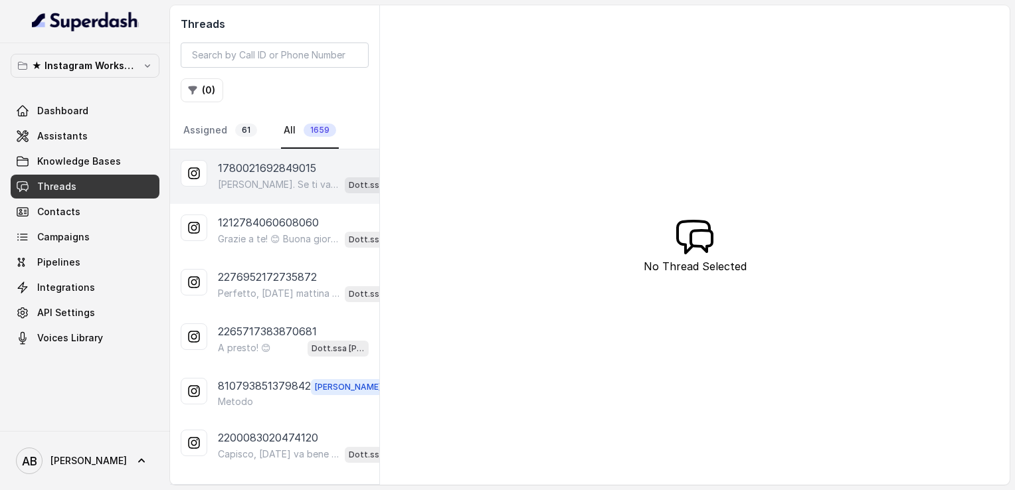
click at [274, 180] on p "[PERSON_NAME]. Se ti va, possiamo fare una breve chiamata informativa gratuita …" at bounding box center [279, 184] width 122 height 13
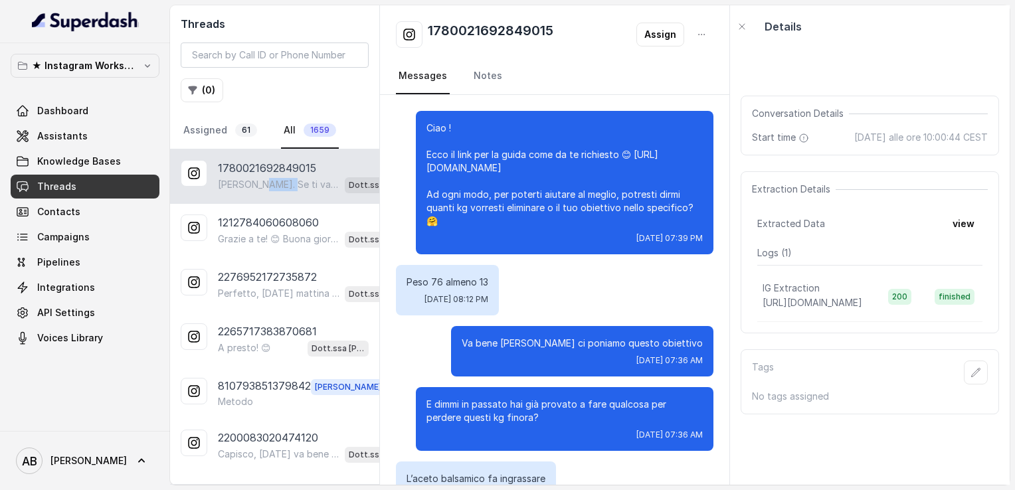
scroll to position [507, 0]
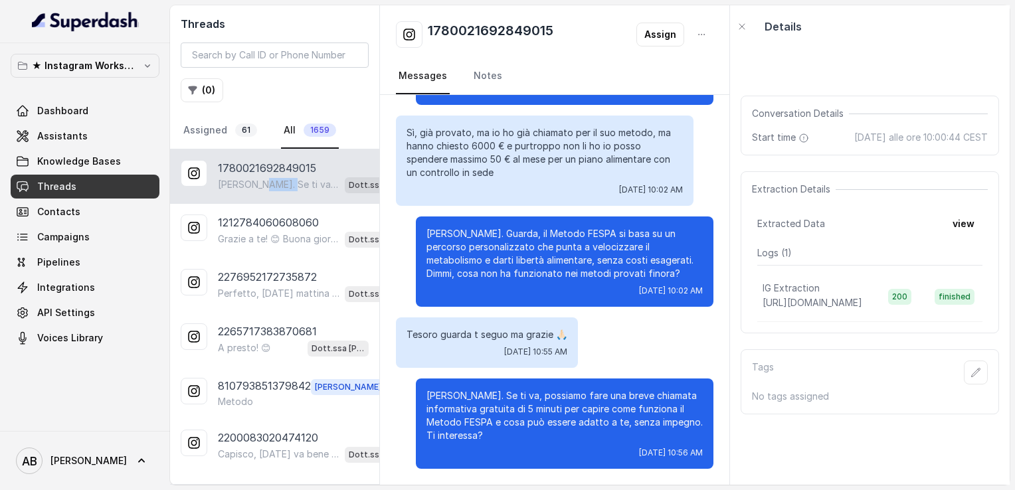
click at [274, 180] on p "[PERSON_NAME]. Se ti va, possiamo fare una breve chiamata informativa gratuita …" at bounding box center [279, 184] width 122 height 13
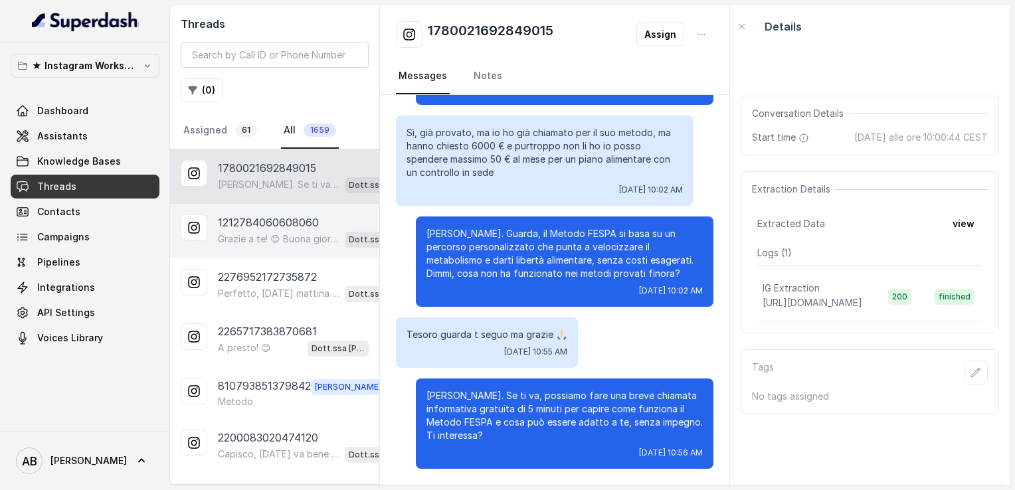
click at [278, 220] on p "1212784060608060" at bounding box center [268, 222] width 101 height 16
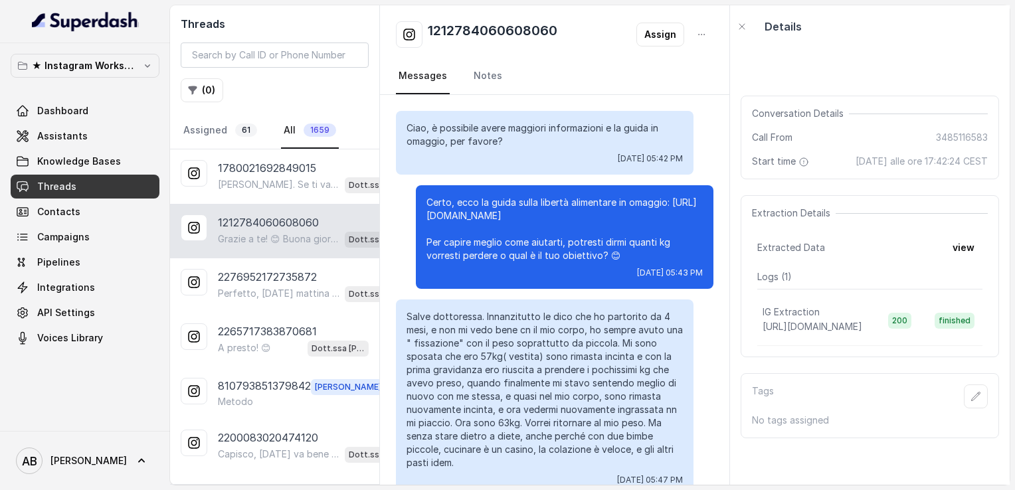
scroll to position [3102, 0]
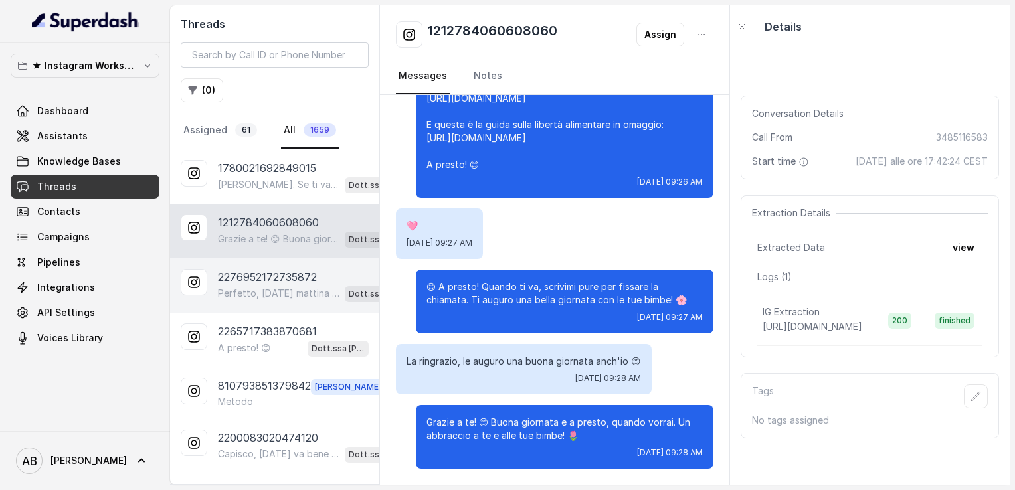
click at [258, 308] on div "2276952172735872 Perfetto, [DATE] mattina va benissimo. A che ora esattamente t…" at bounding box center [274, 285] width 209 height 54
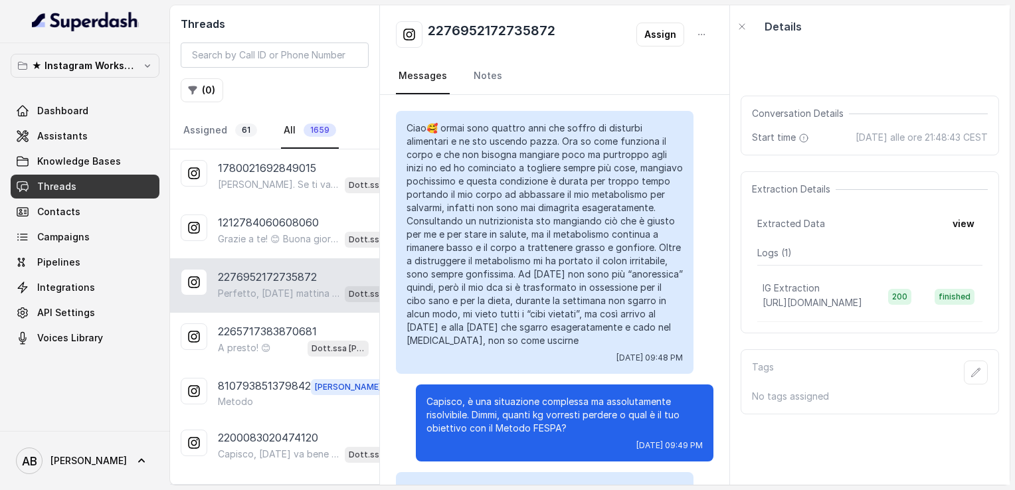
scroll to position [1283, 0]
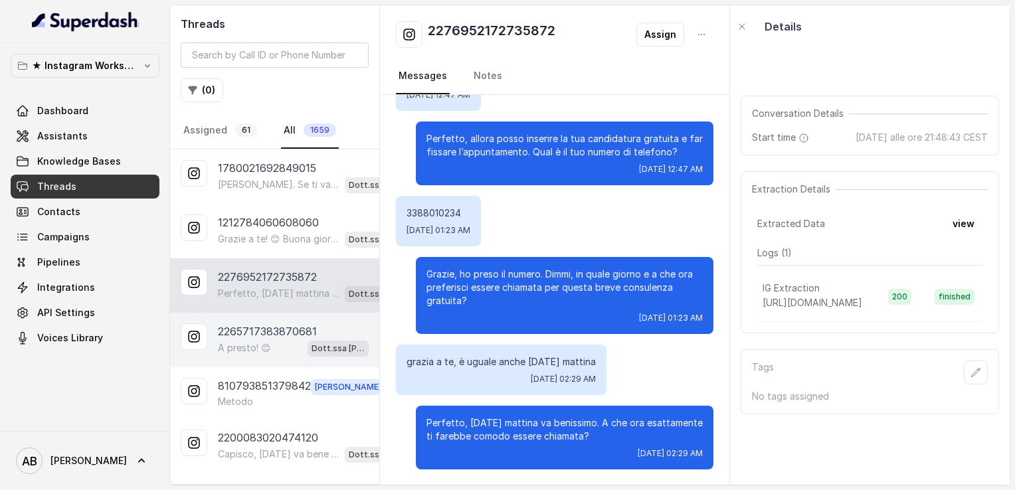
click at [258, 325] on p "2265717383870681" at bounding box center [267, 331] width 99 height 16
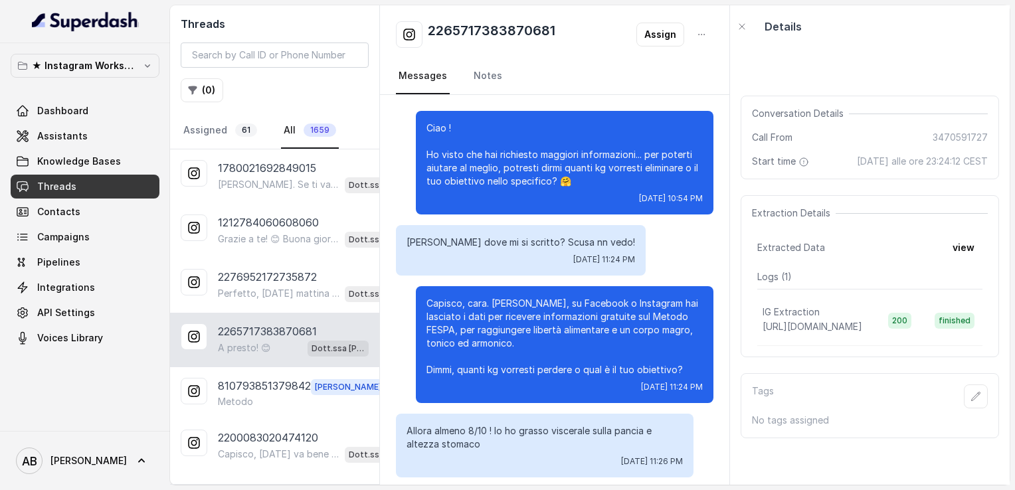
scroll to position [2141, 0]
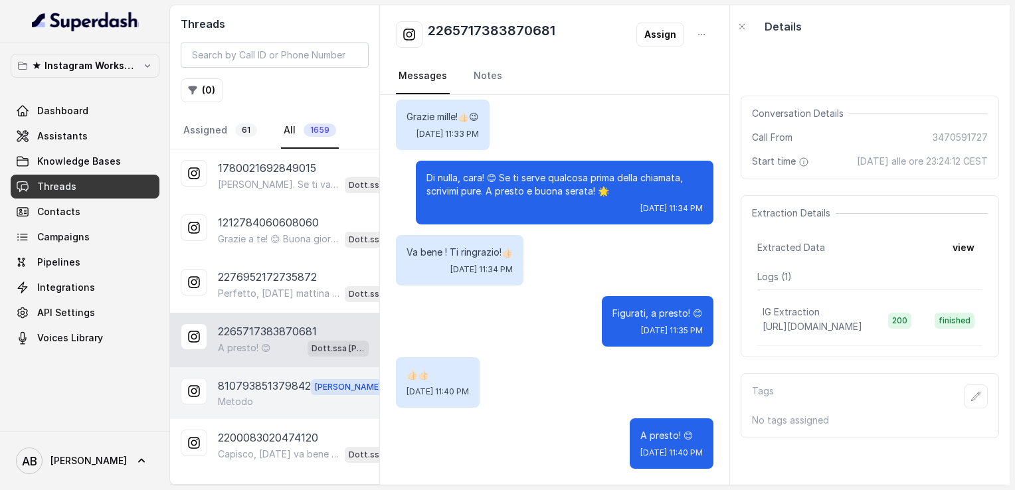
click at [261, 378] on p "810793851379842" at bounding box center [264, 386] width 93 height 17
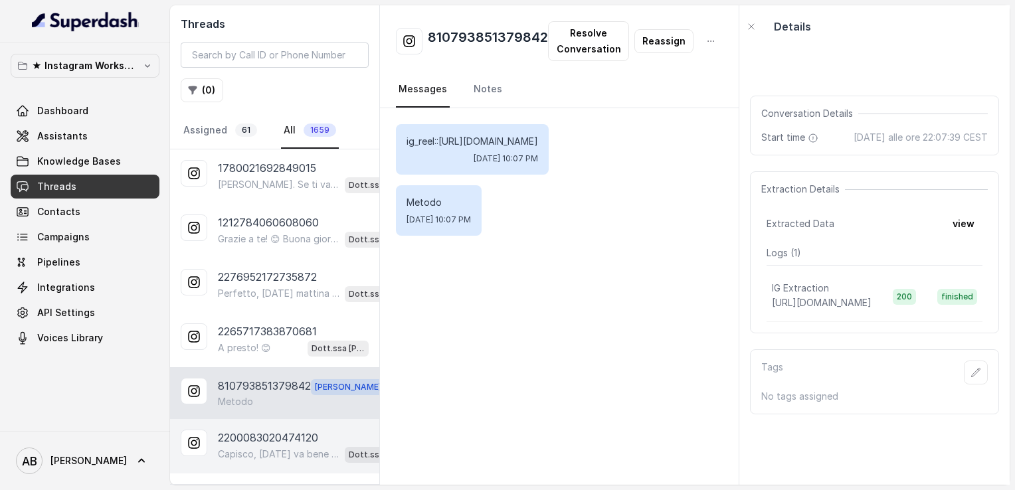
click at [276, 431] on p "2200083020474120" at bounding box center [268, 438] width 100 height 16
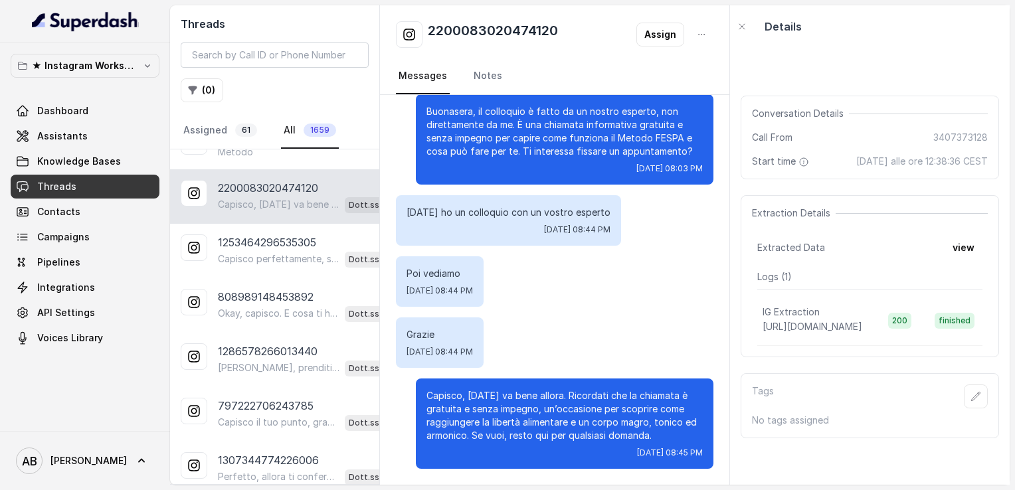
scroll to position [264, 0]
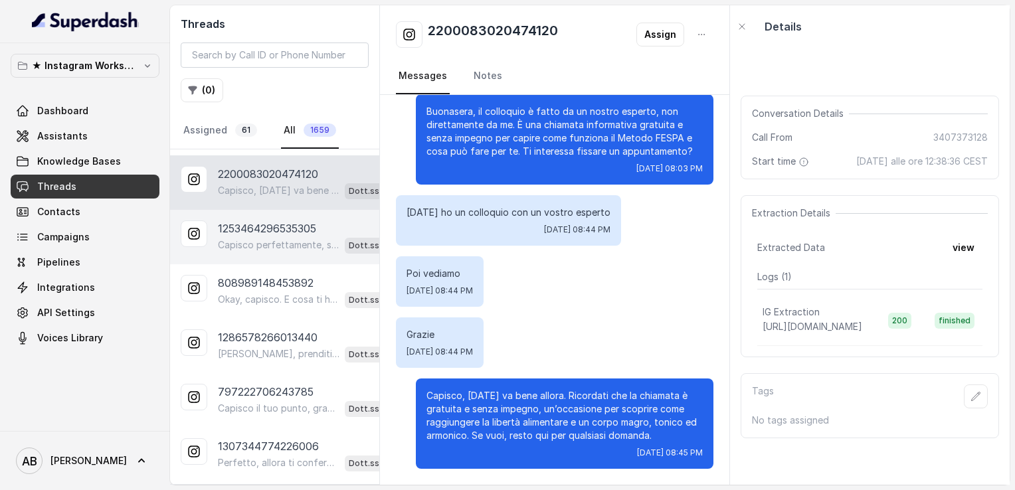
click at [300, 230] on p "1253464296535305" at bounding box center [267, 228] width 98 height 16
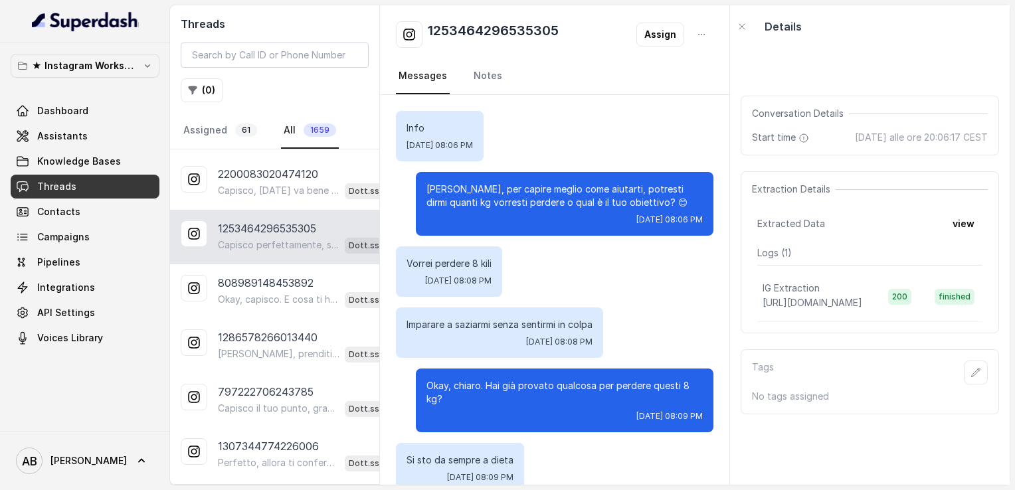
scroll to position [1368, 0]
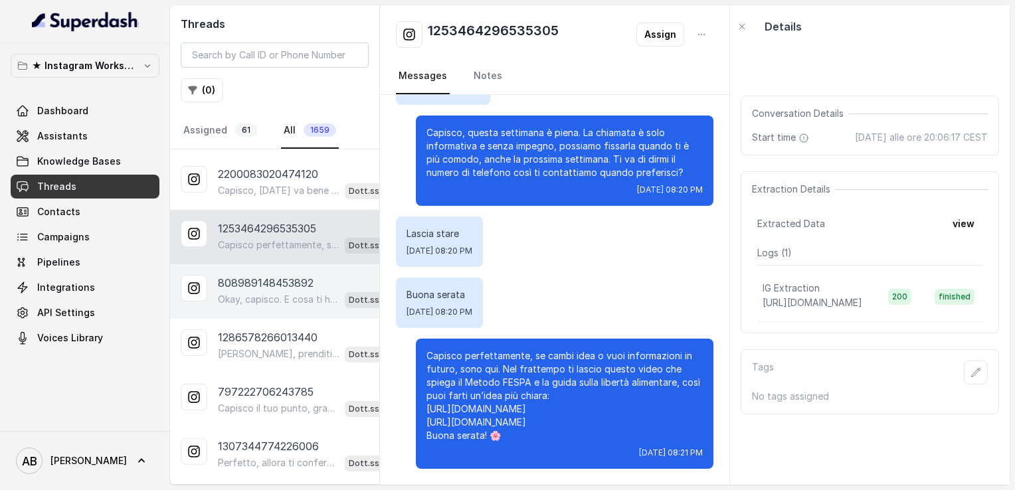
click at [271, 275] on p "808989148453892" at bounding box center [266, 283] width 96 height 16
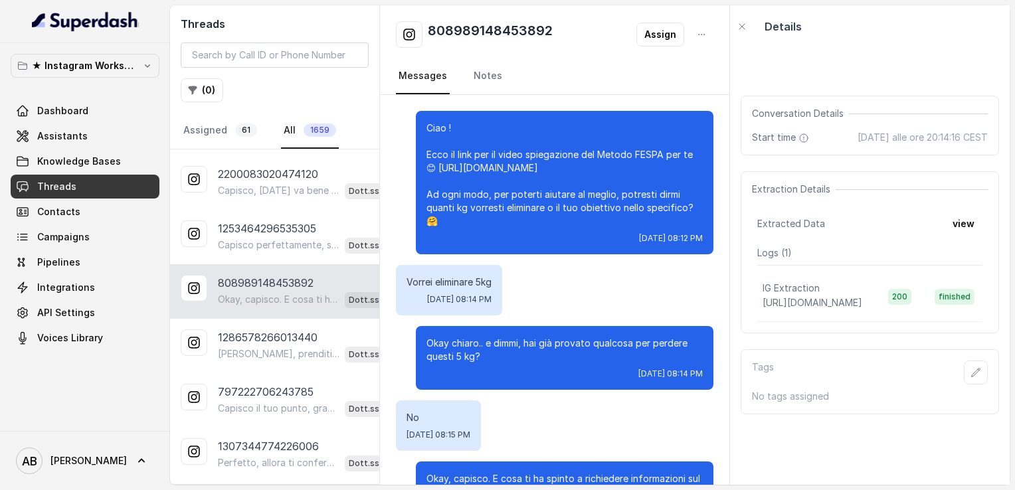
scroll to position [56, 0]
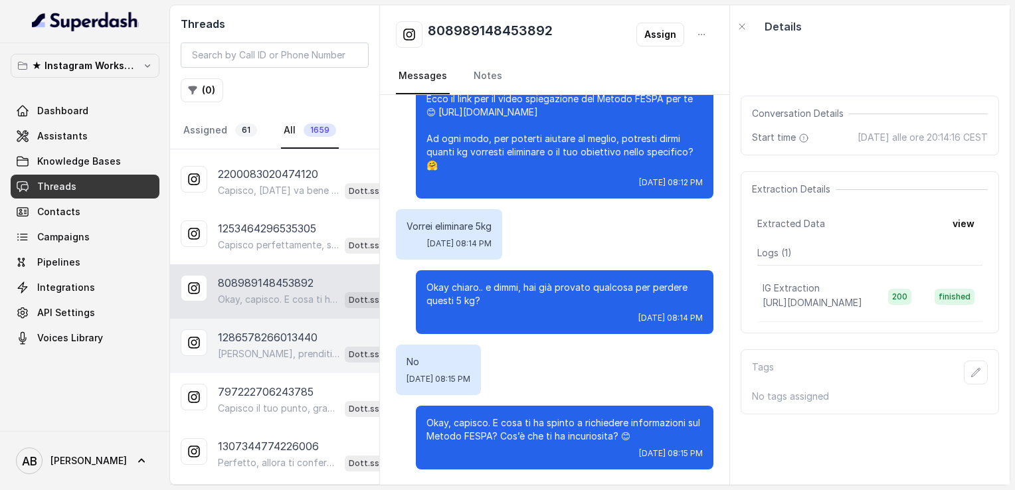
click at [270, 347] on p "[PERSON_NAME], prenditi pure il tempo che ti serve. Quando ti farà piacere, pos…" at bounding box center [279, 353] width 122 height 13
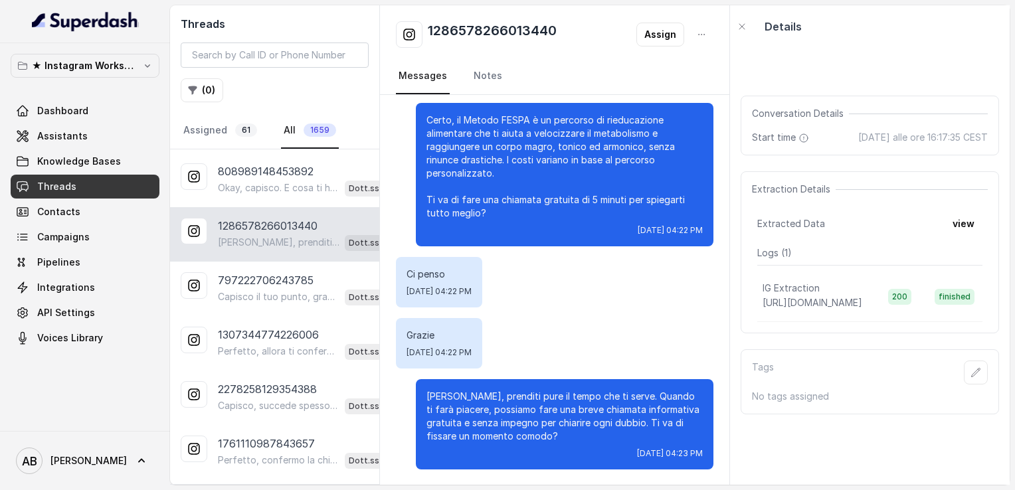
scroll to position [385, 0]
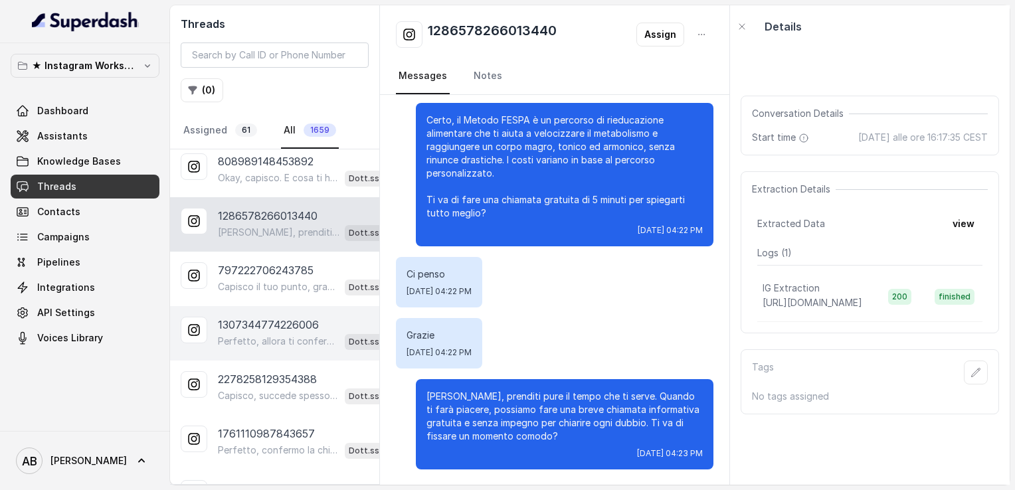
click at [263, 348] on div "1307344774226006 Perfetto, allora ti confermo la chiamata per lunedì alle 18:00…" at bounding box center [274, 333] width 209 height 54
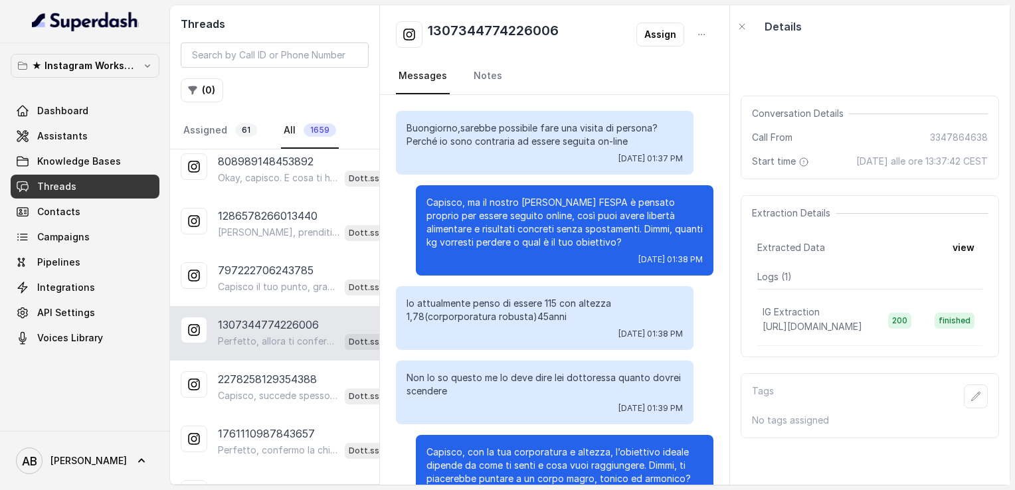
scroll to position [3328, 0]
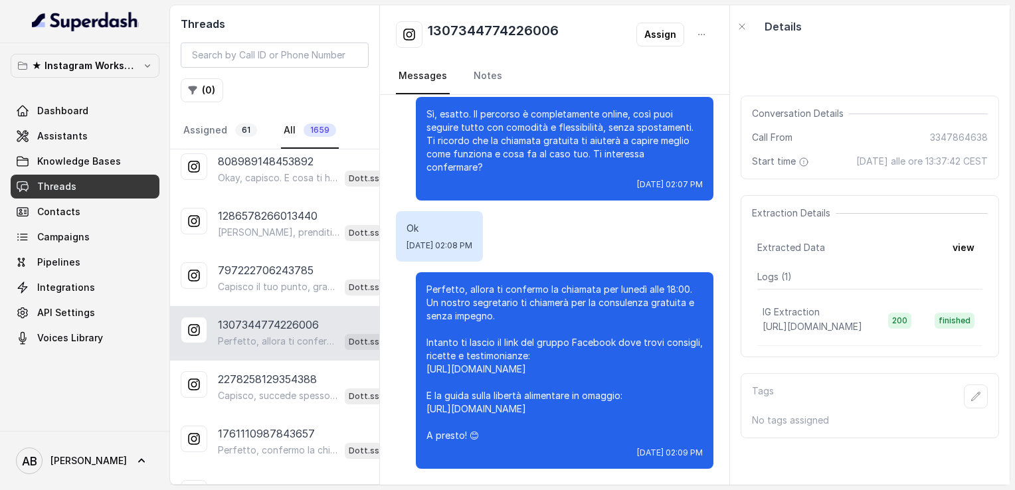
drag, startPoint x: 374, startPoint y: 211, endPoint x: 375, endPoint y: 240, distance: 29.2
click at [375, 240] on body "★ Instagram Workspace Dashboard Assistants Knowledge Bases Threads Contacts Cam…" at bounding box center [507, 245] width 1015 height 490
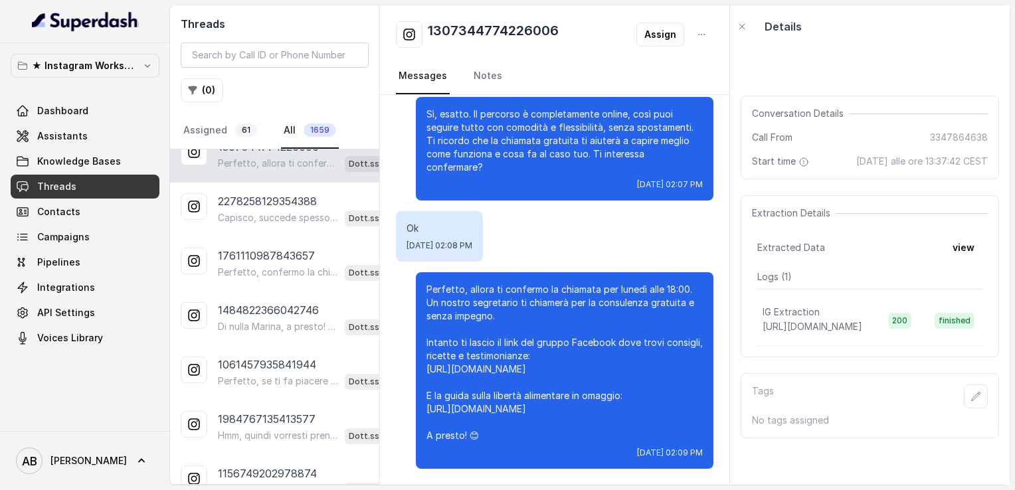
scroll to position [568, 0]
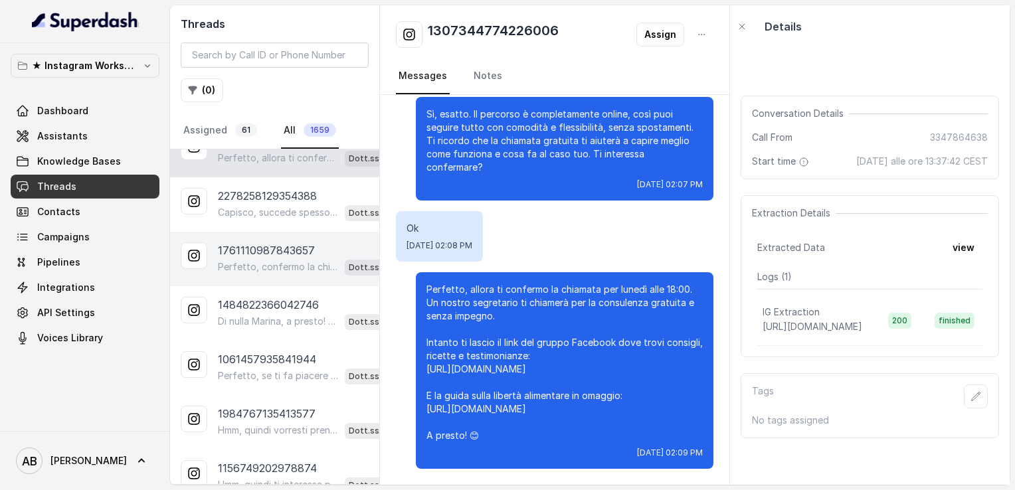
click at [284, 250] on p "1761110987843657" at bounding box center [266, 250] width 97 height 16
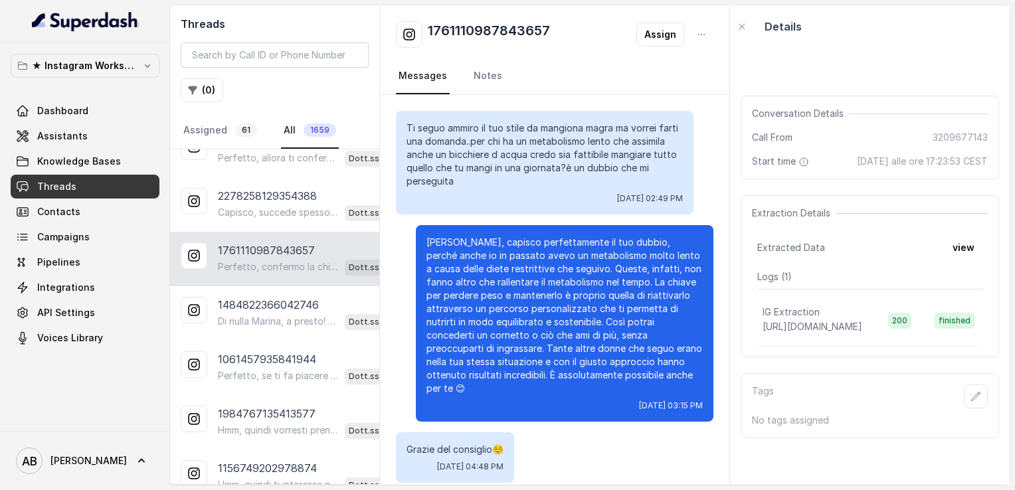
scroll to position [1485, 0]
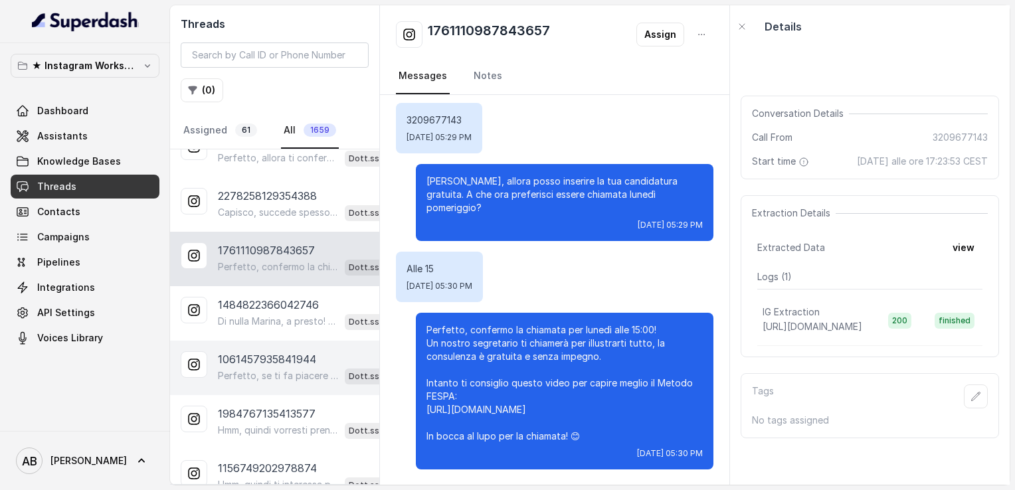
click at [236, 369] on p "Perfetto, se ti fa piacere possiamo fare una breve chiamata informativa di 5 mi…" at bounding box center [279, 375] width 122 height 13
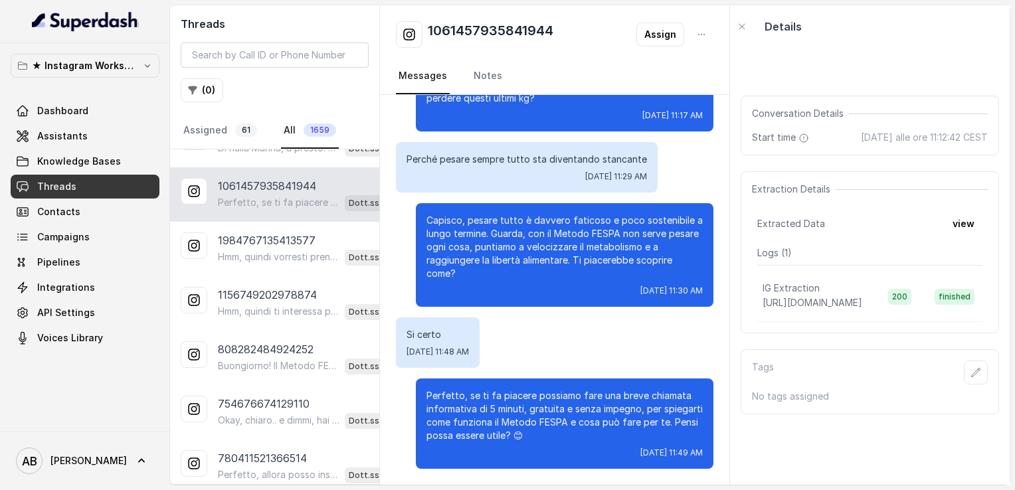
scroll to position [746, 0]
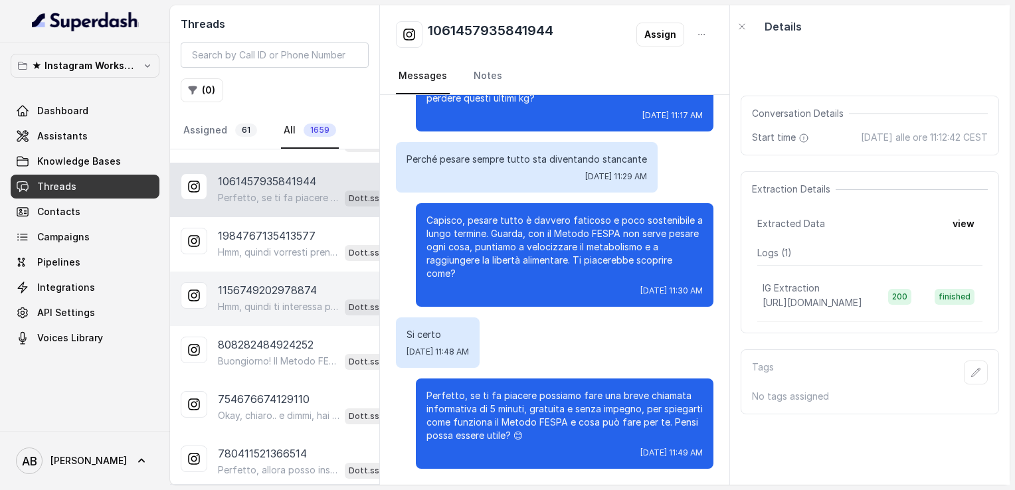
click at [299, 272] on div "1156749202978874 Hmm, quindi ti interessa proprio un metodo che ti segua in mod…" at bounding box center [274, 299] width 209 height 54
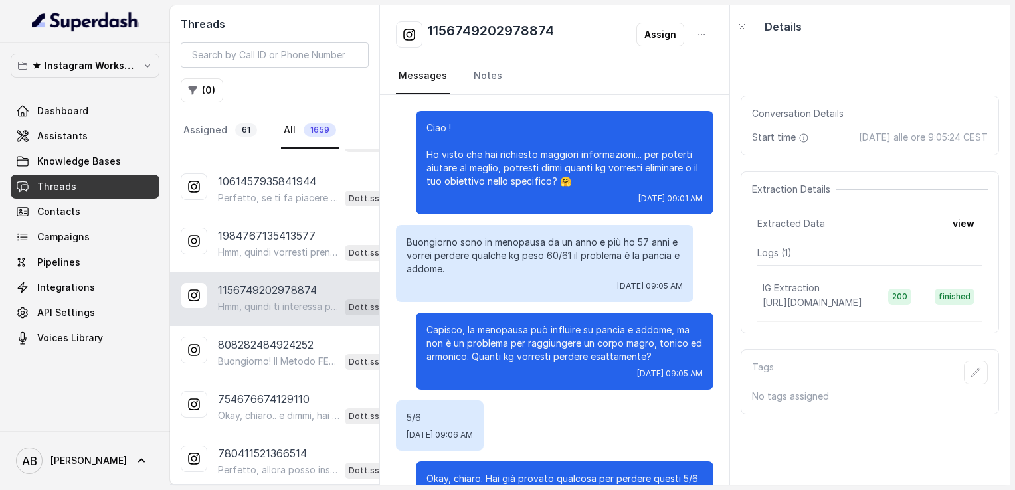
scroll to position [406, 0]
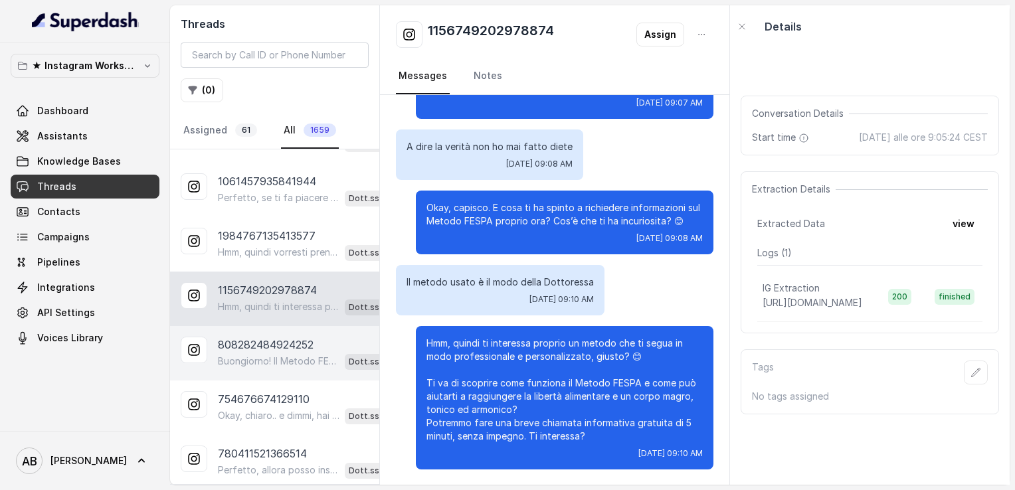
click at [275, 341] on p "808282484924252" at bounding box center [266, 345] width 96 height 16
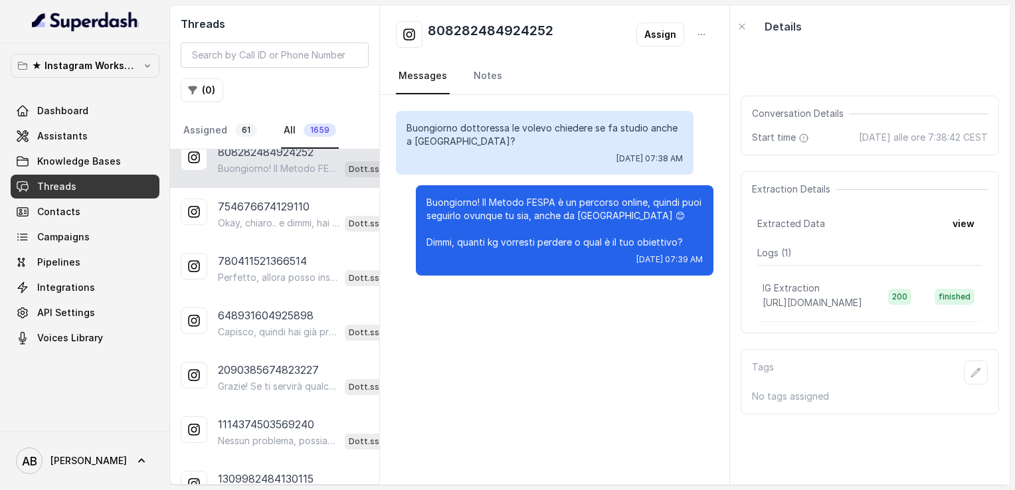
scroll to position [967, 0]
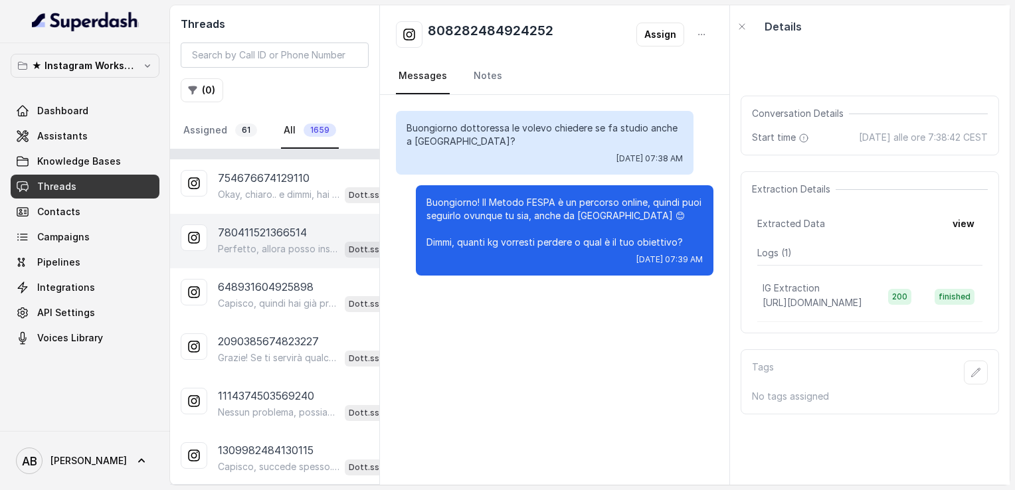
click at [275, 242] on p "Perfetto, allora posso inserire la tua candidatura gratuita e far chiamare un n…" at bounding box center [279, 248] width 122 height 13
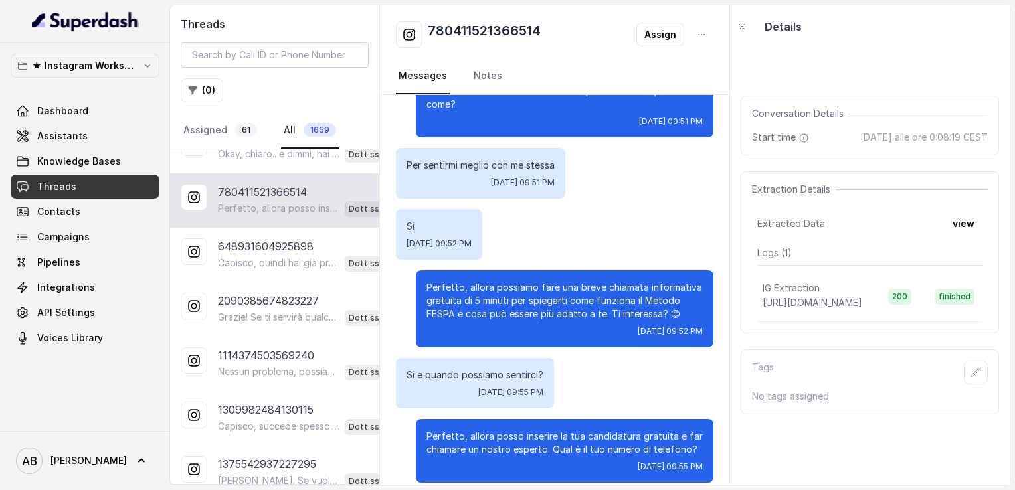
scroll to position [1037, 0]
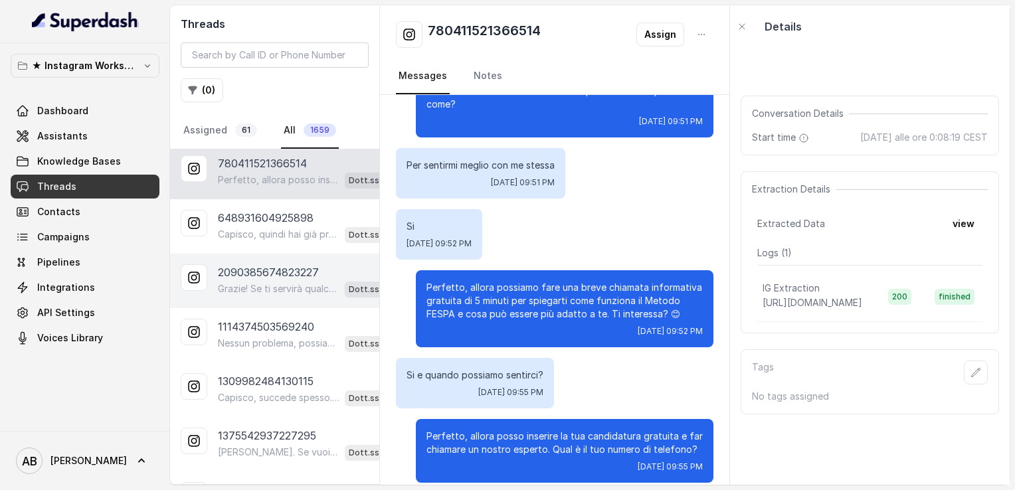
click at [297, 282] on p "Grazie! Se ti servirà qualcosa, sai dove trovarmi. Buona giornata! 😊" at bounding box center [279, 288] width 122 height 13
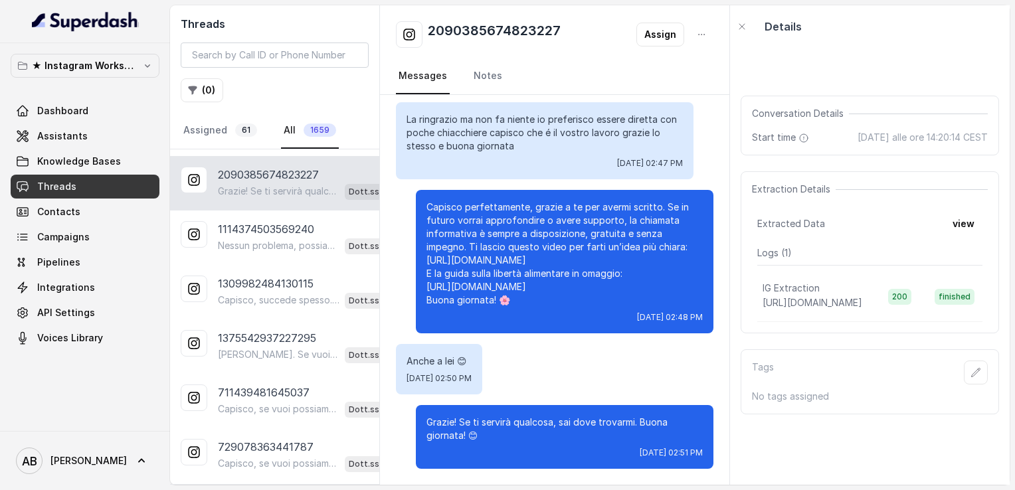
scroll to position [1143, 0]
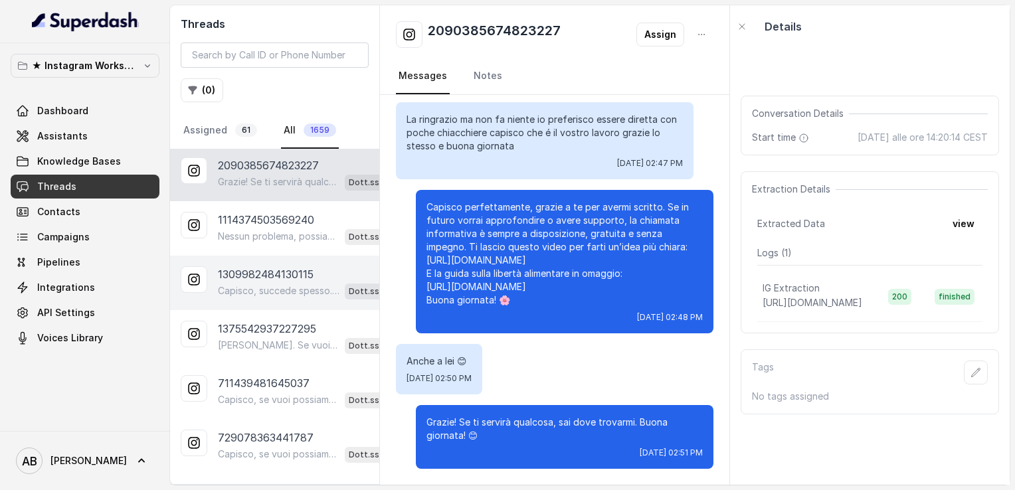
click at [280, 267] on p "1309982484130115" at bounding box center [266, 274] width 96 height 16
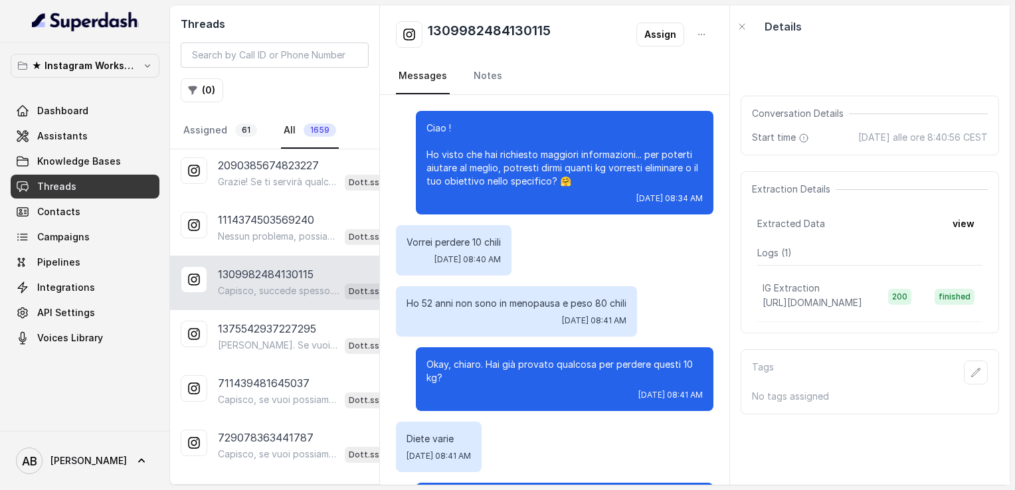
scroll to position [266, 0]
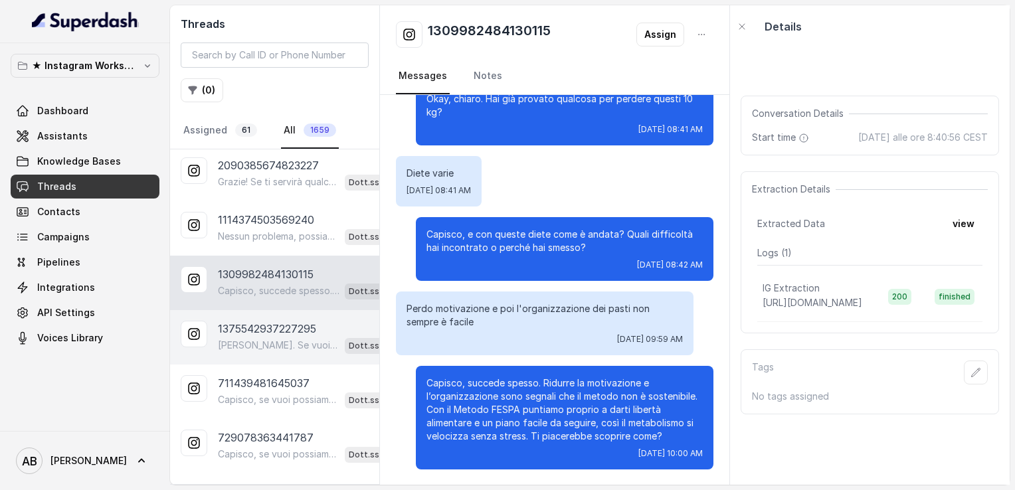
click at [272, 310] on div "1375542937227295 [PERSON_NAME]. Se vuoi, posso lasciarti il link del video che …" at bounding box center [274, 337] width 209 height 54
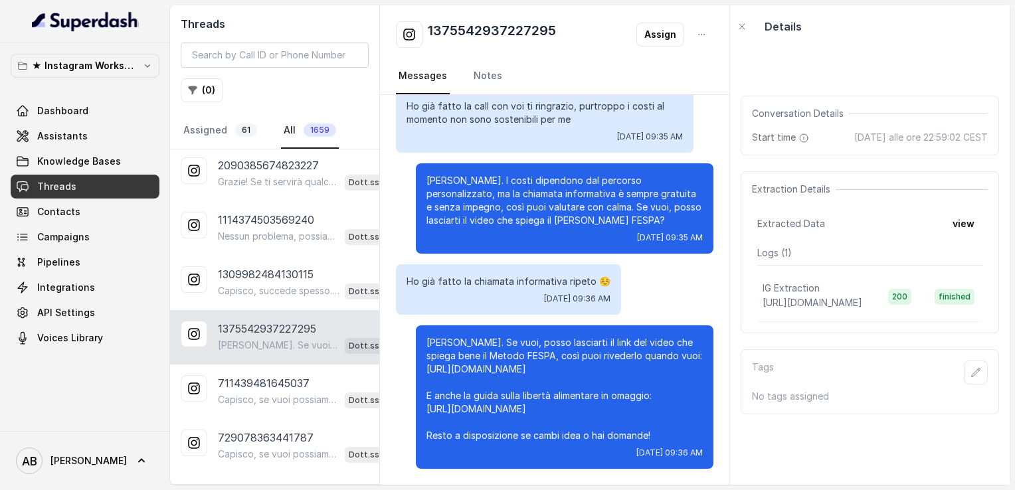
scroll to position [1331, 0]
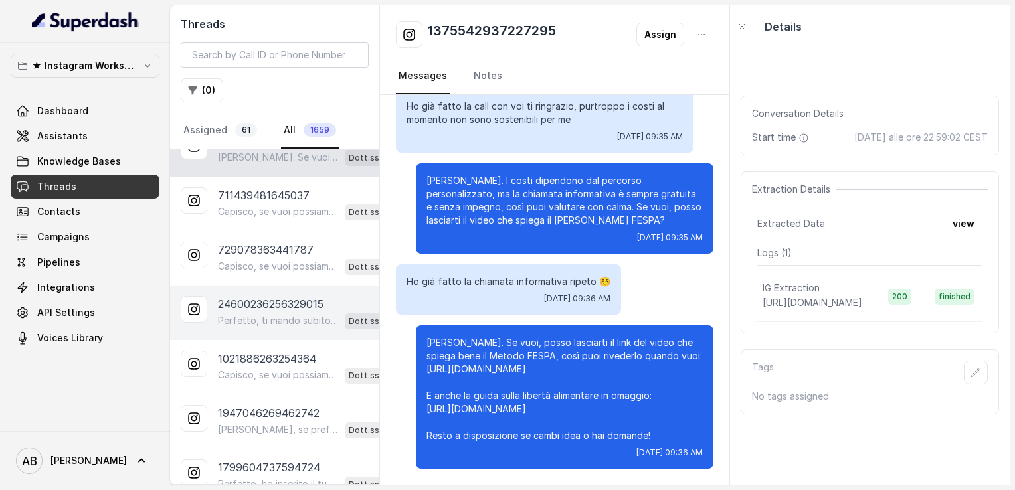
click at [307, 286] on div "24600236256329015 Perfetto, ti mando subito il video che spiega bene il Metodo …" at bounding box center [274, 313] width 209 height 54
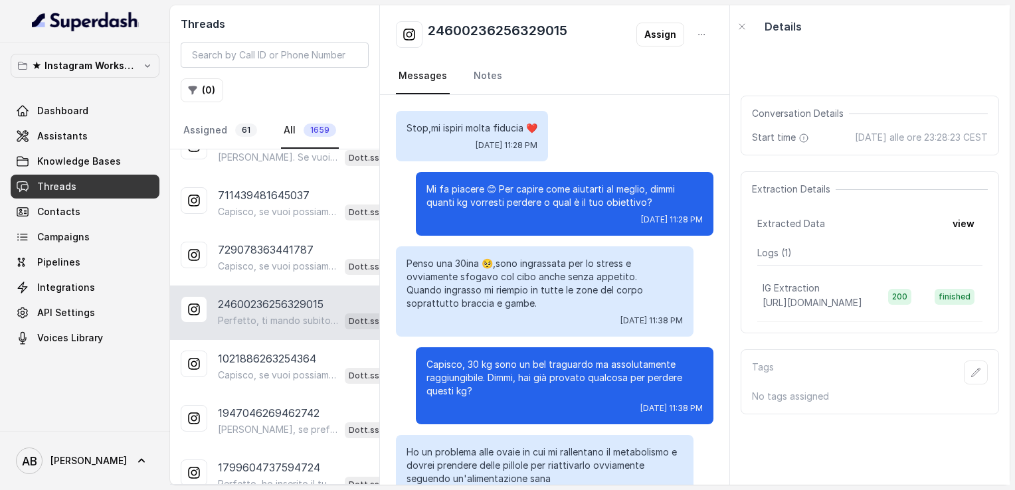
scroll to position [688, 0]
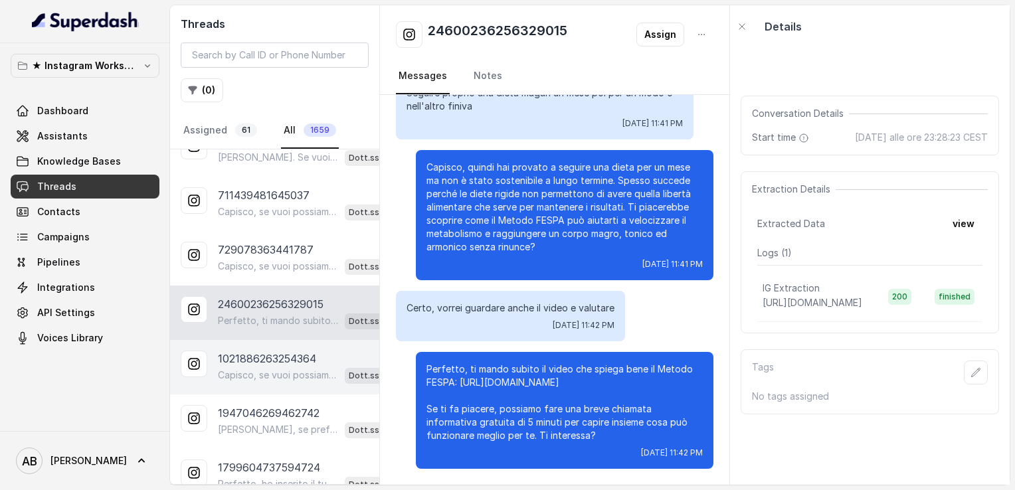
click at [276, 369] on p "Capisco, se vuoi possiamo riprendere quando ti fa più comodo. Ricordati che la …" at bounding box center [279, 375] width 122 height 13
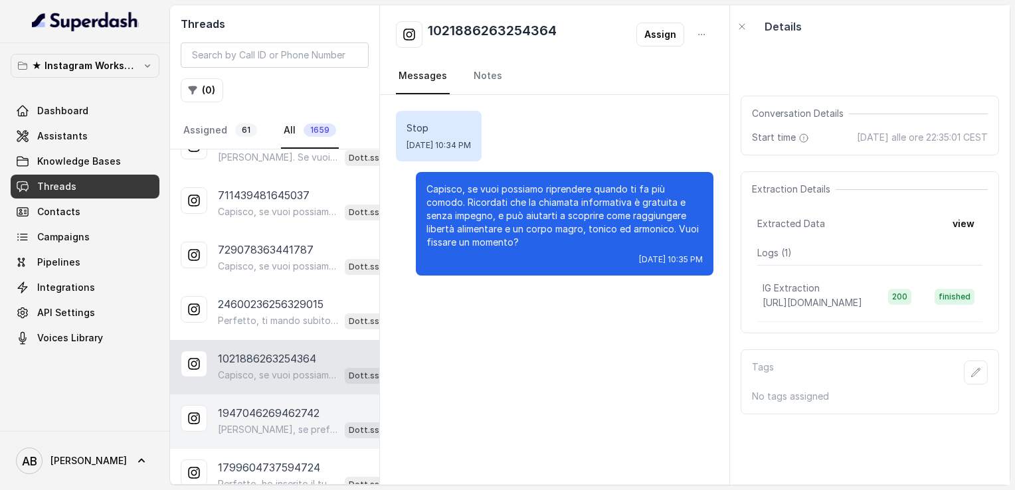
click at [266, 423] on p "[PERSON_NAME], se preferisci possiamo sentirci più tardi o un altro giorno che …" at bounding box center [279, 429] width 122 height 13
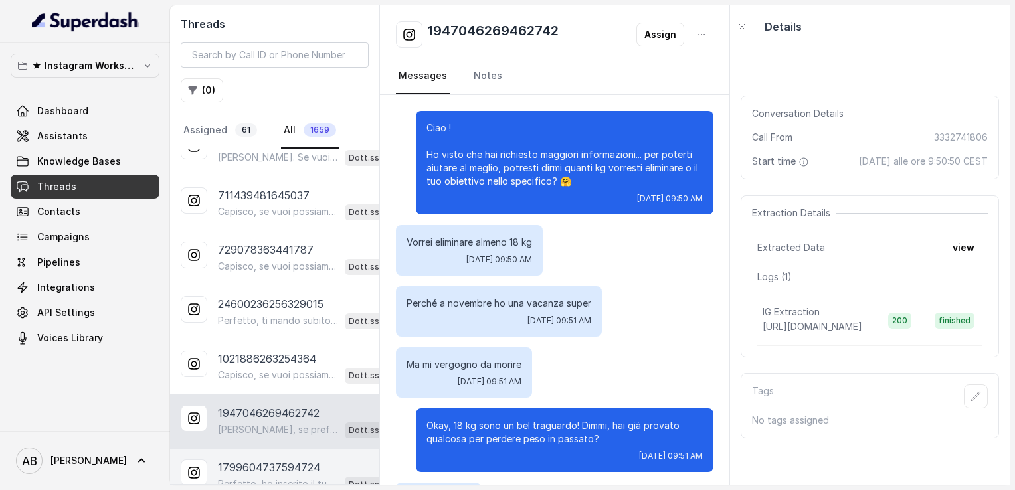
scroll to position [1684, 0]
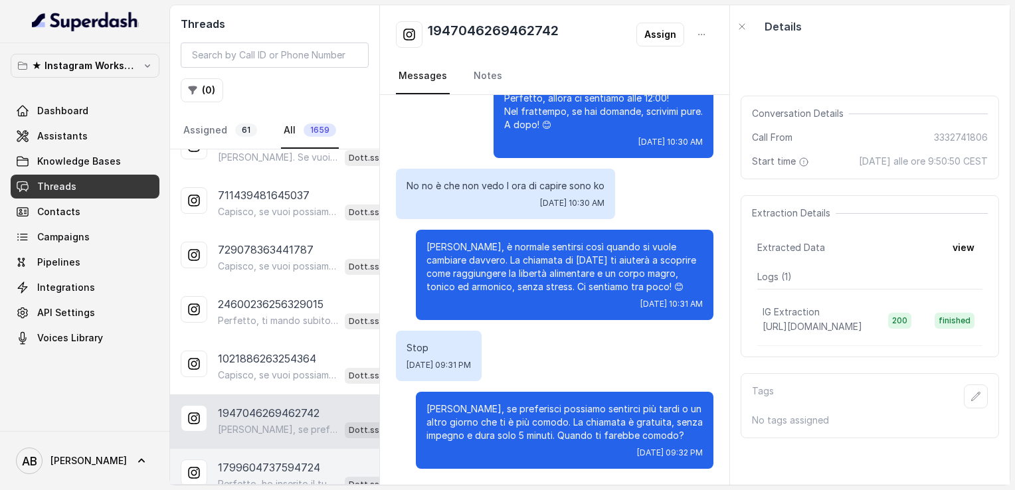
click at [271, 476] on div "1799604737594724 Perfetto, ho inserito il tuo numero per la chiamata di [DATE] …" at bounding box center [274, 476] width 209 height 54
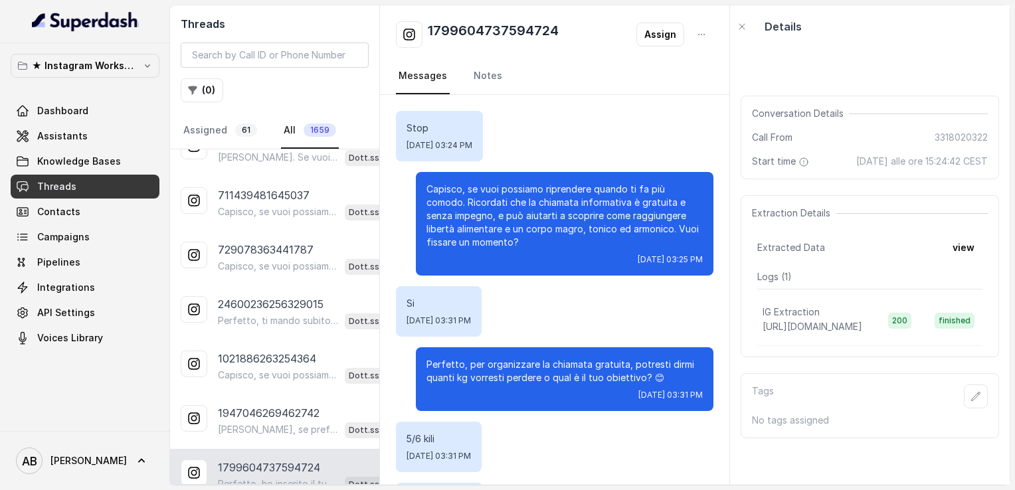
scroll to position [1466, 0]
